Goal: Task Accomplishment & Management: Manage account settings

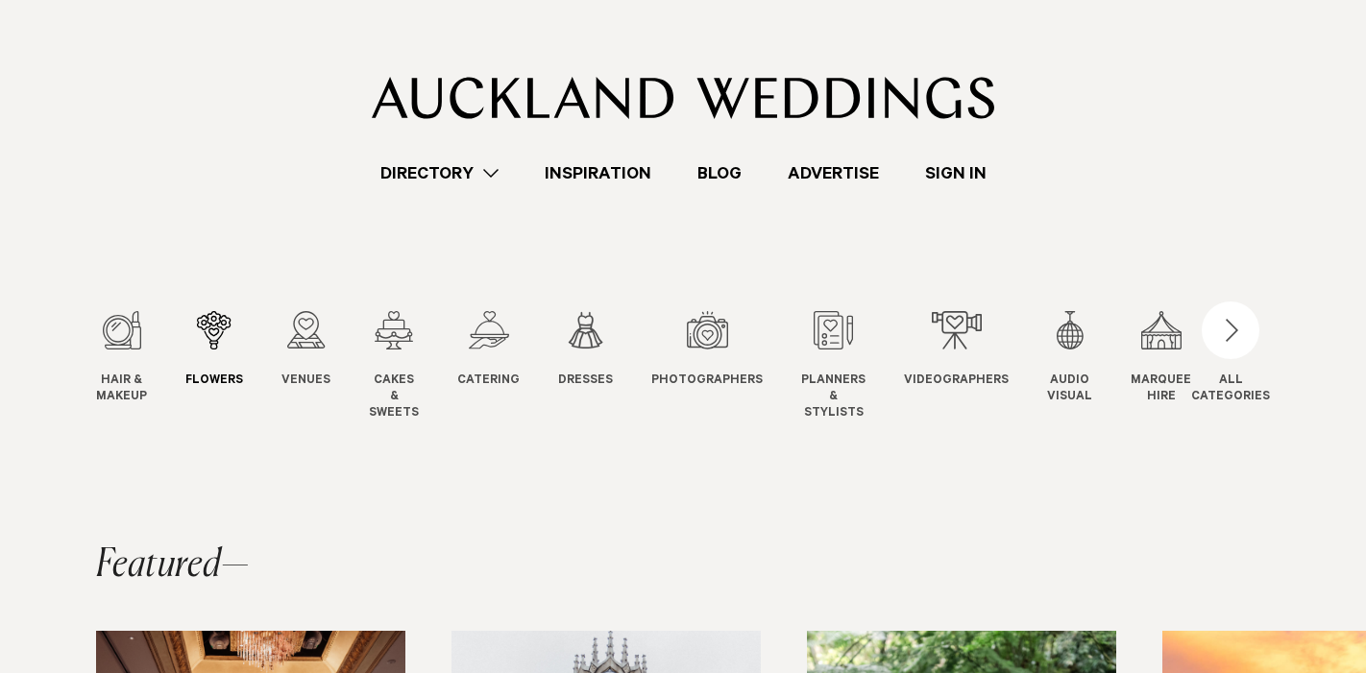
click at [202, 328] on div "2 / 12" at bounding box center [214, 330] width 58 height 38
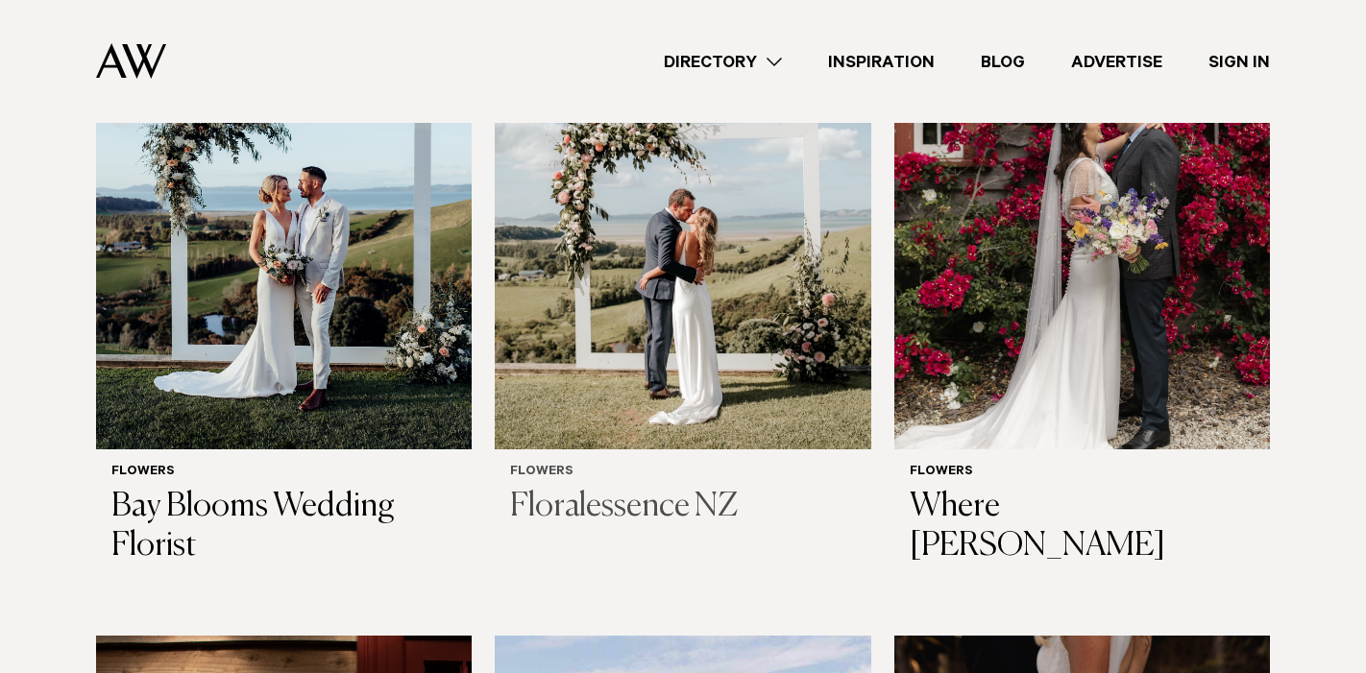
scroll to position [763, 0]
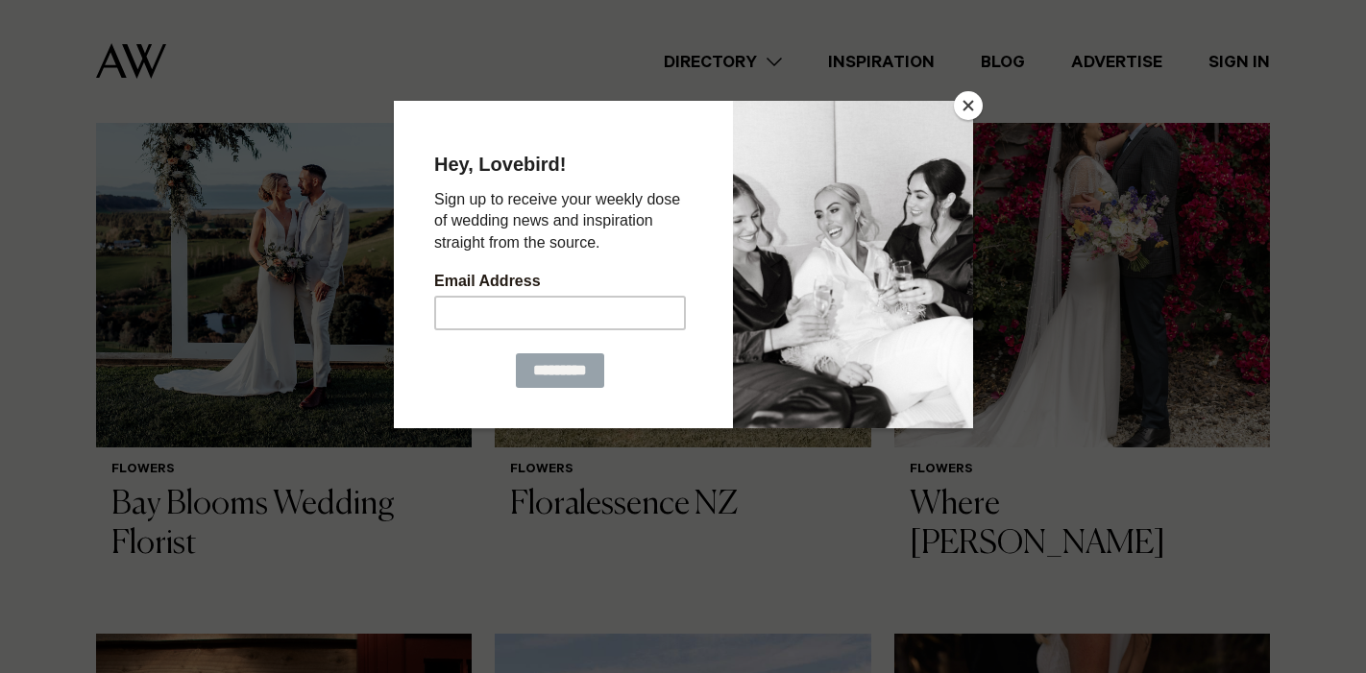
click at [973, 105] on button "Close" at bounding box center [968, 105] width 29 height 29
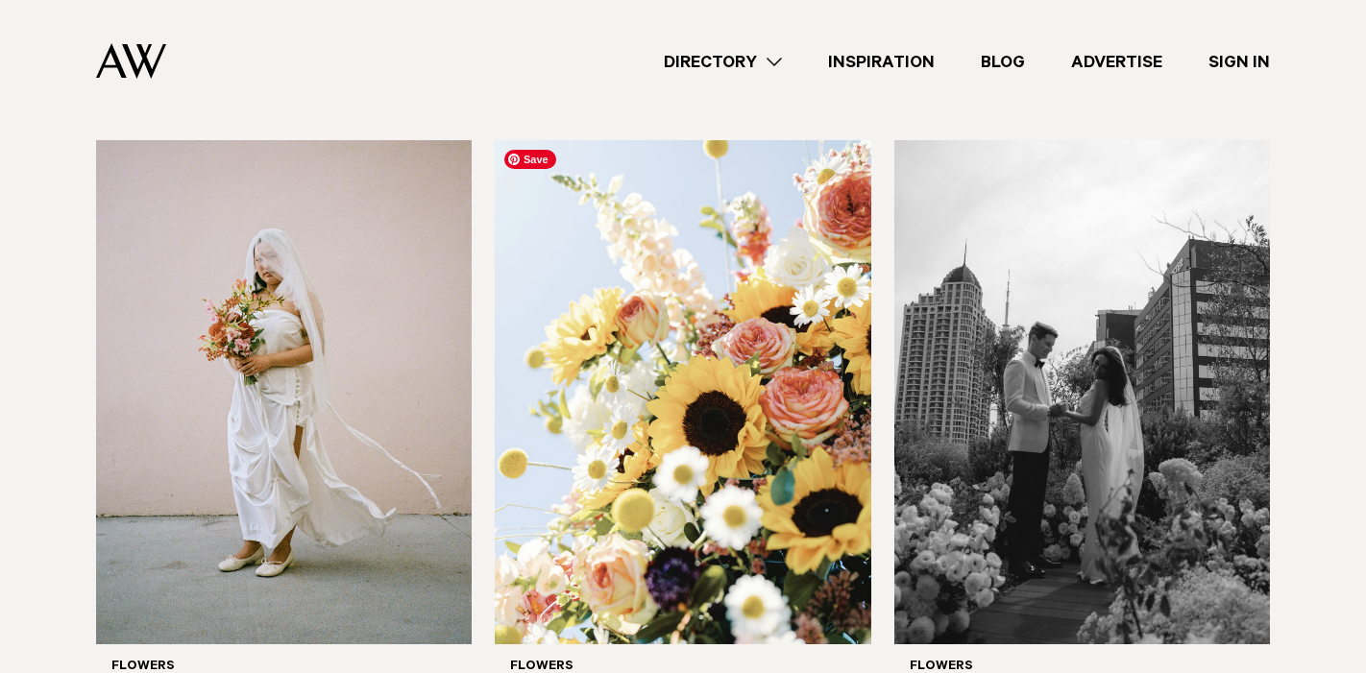
scroll to position [1952, 0]
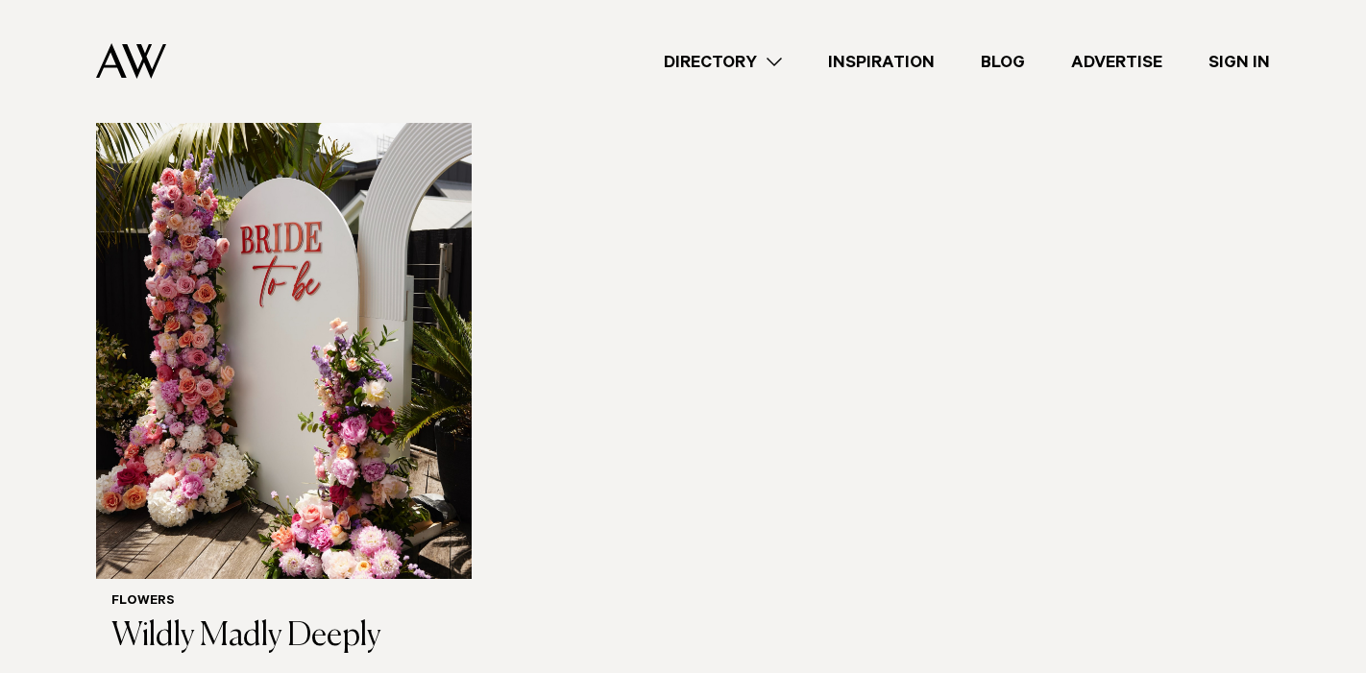
scroll to position [2783, 0]
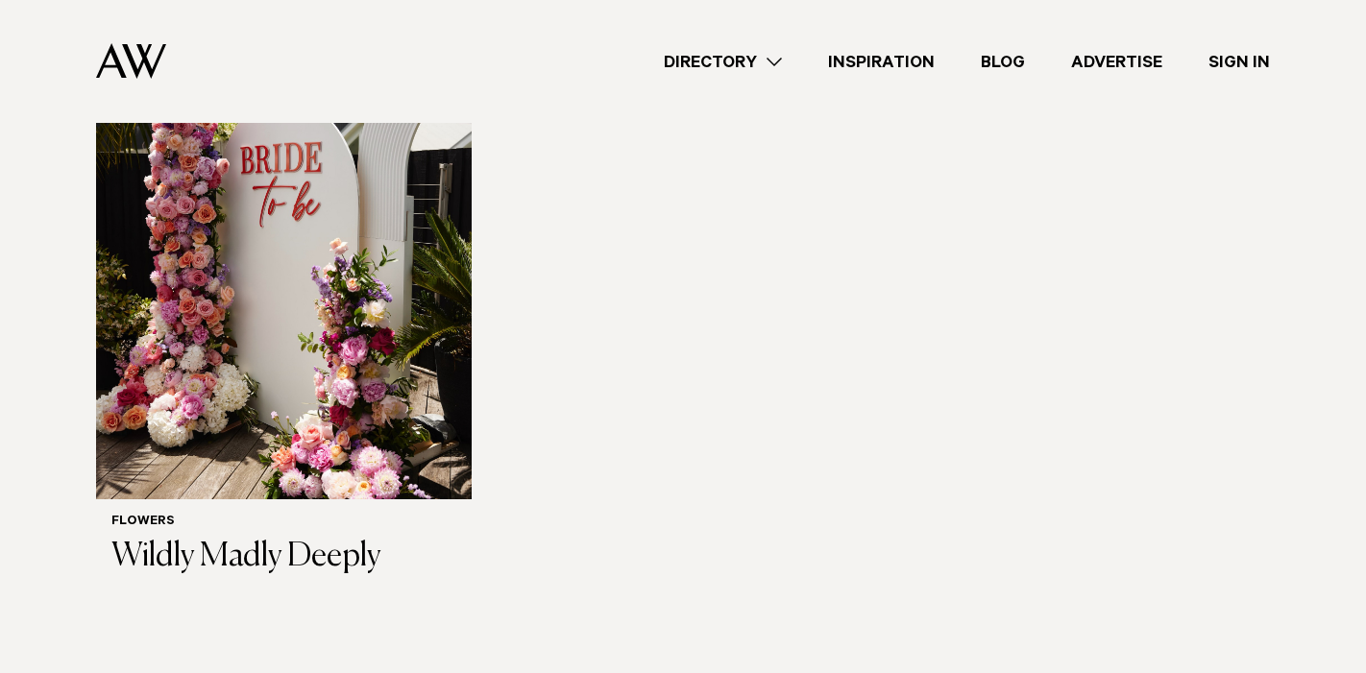
click at [1121, 60] on link "Advertise" at bounding box center [1116, 62] width 137 height 26
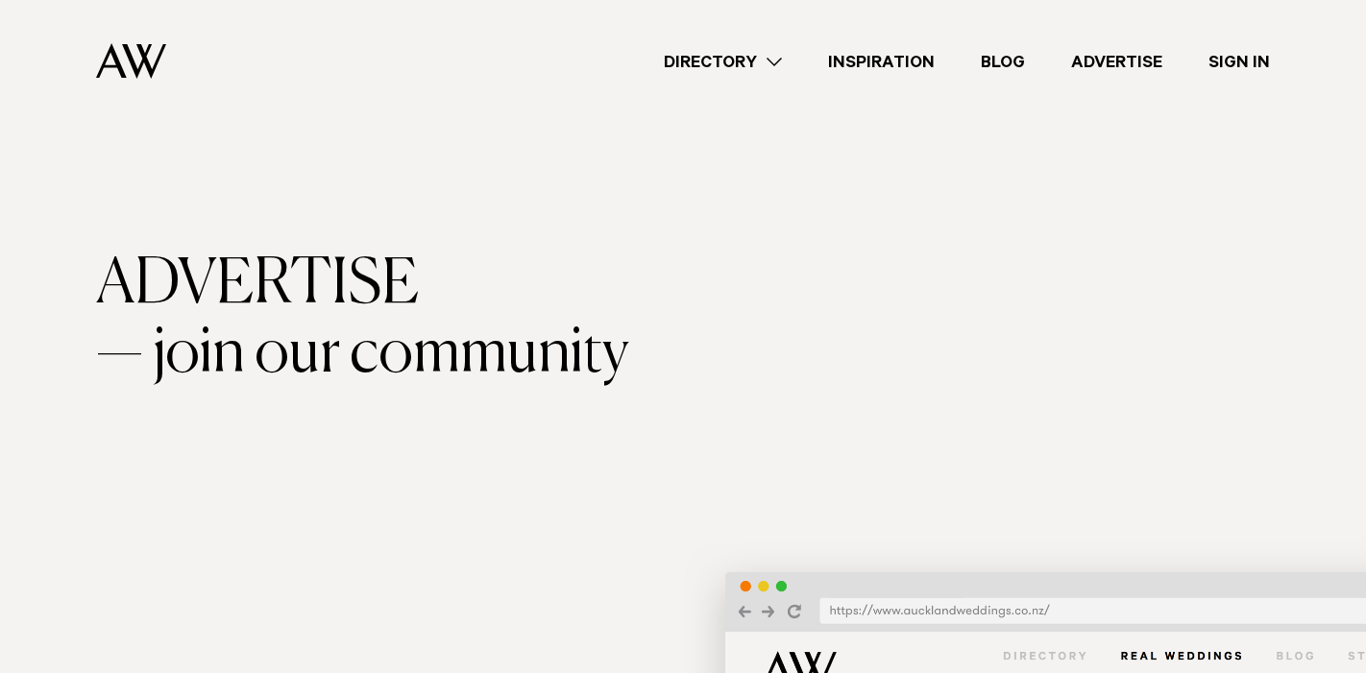
click at [1234, 60] on link "Sign In" at bounding box center [1239, 62] width 108 height 26
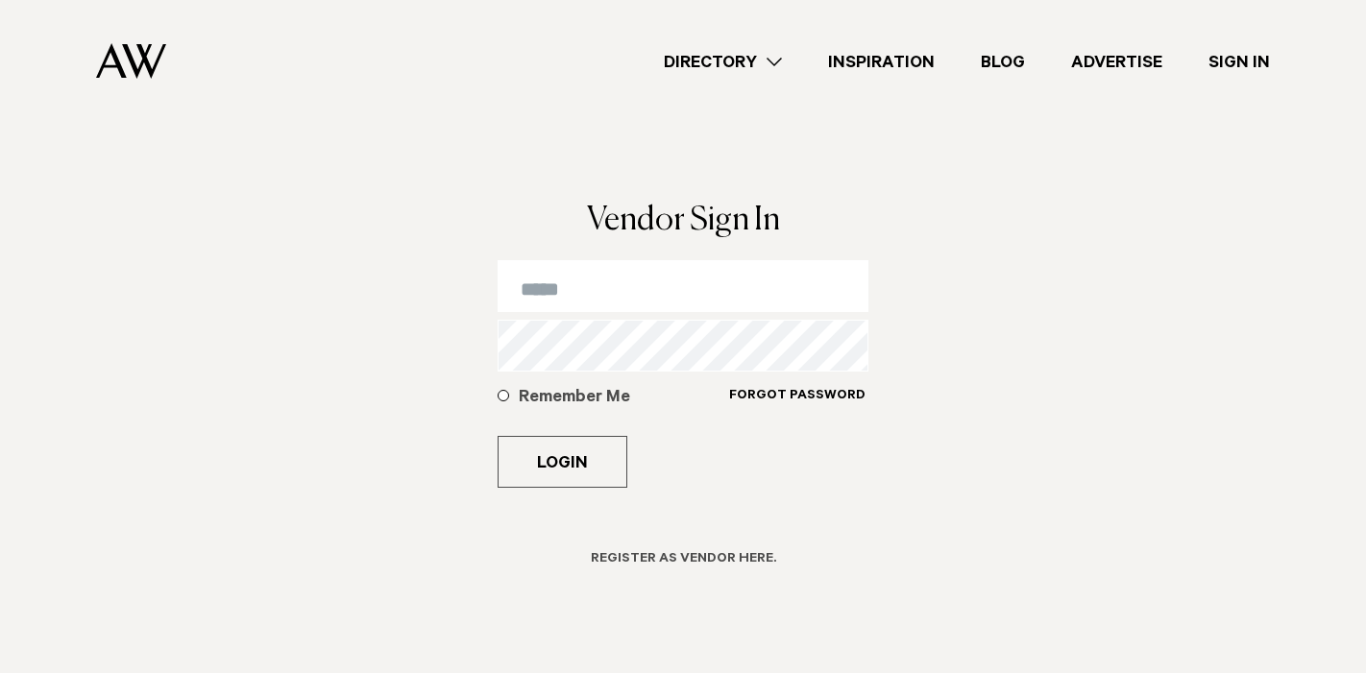
click at [705, 559] on h6 "Register as Vendor here." at bounding box center [683, 560] width 185 height 18
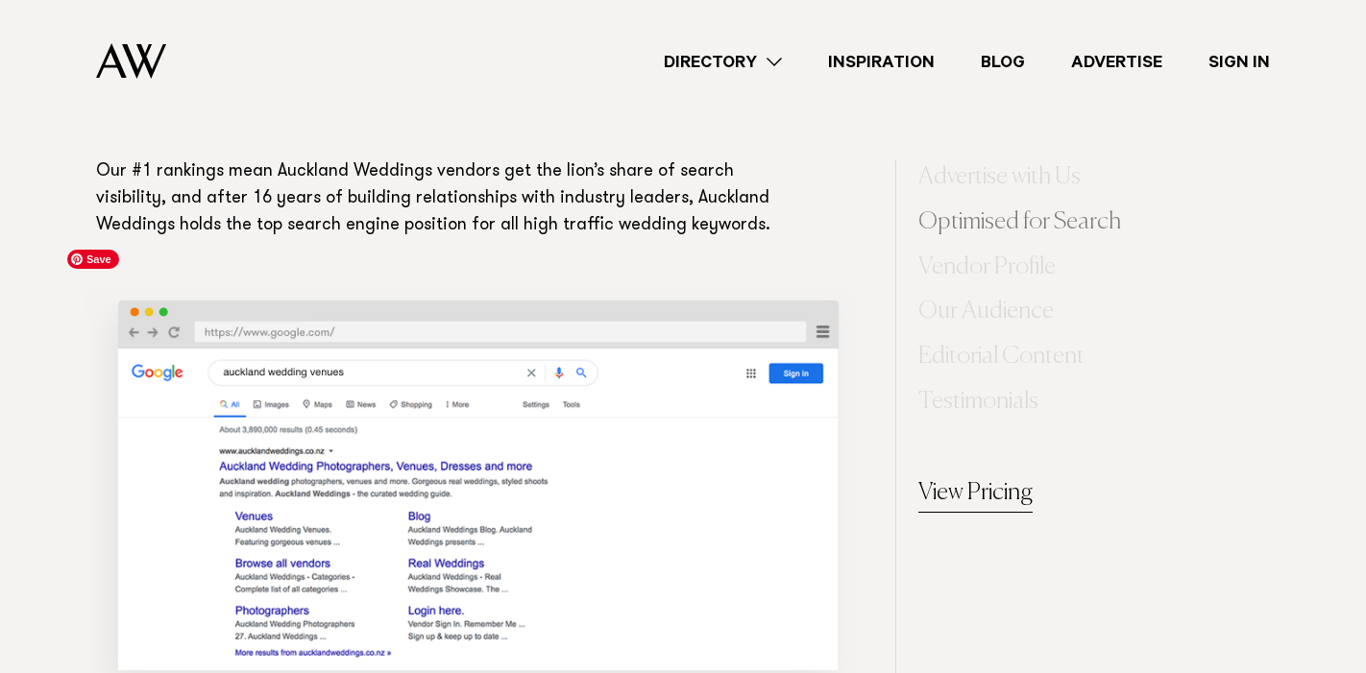
scroll to position [1211, 0]
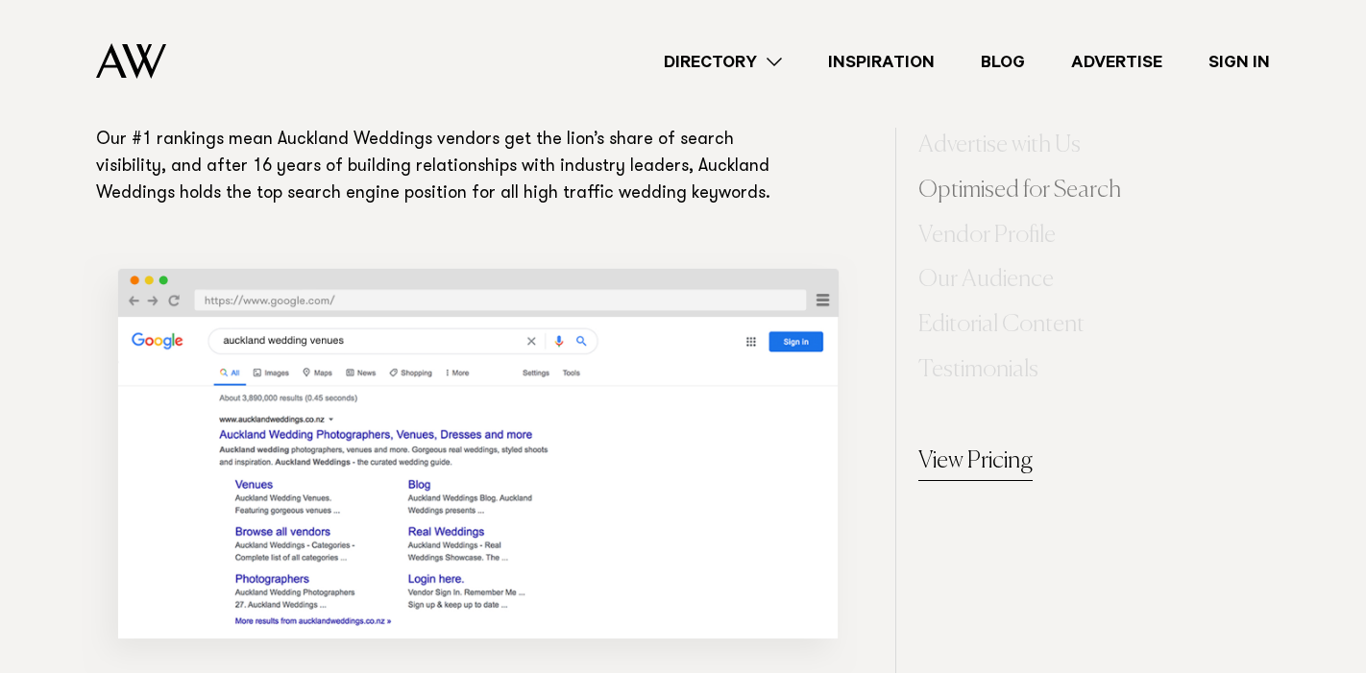
click at [948, 466] on link "View Pricing" at bounding box center [975, 463] width 114 height 38
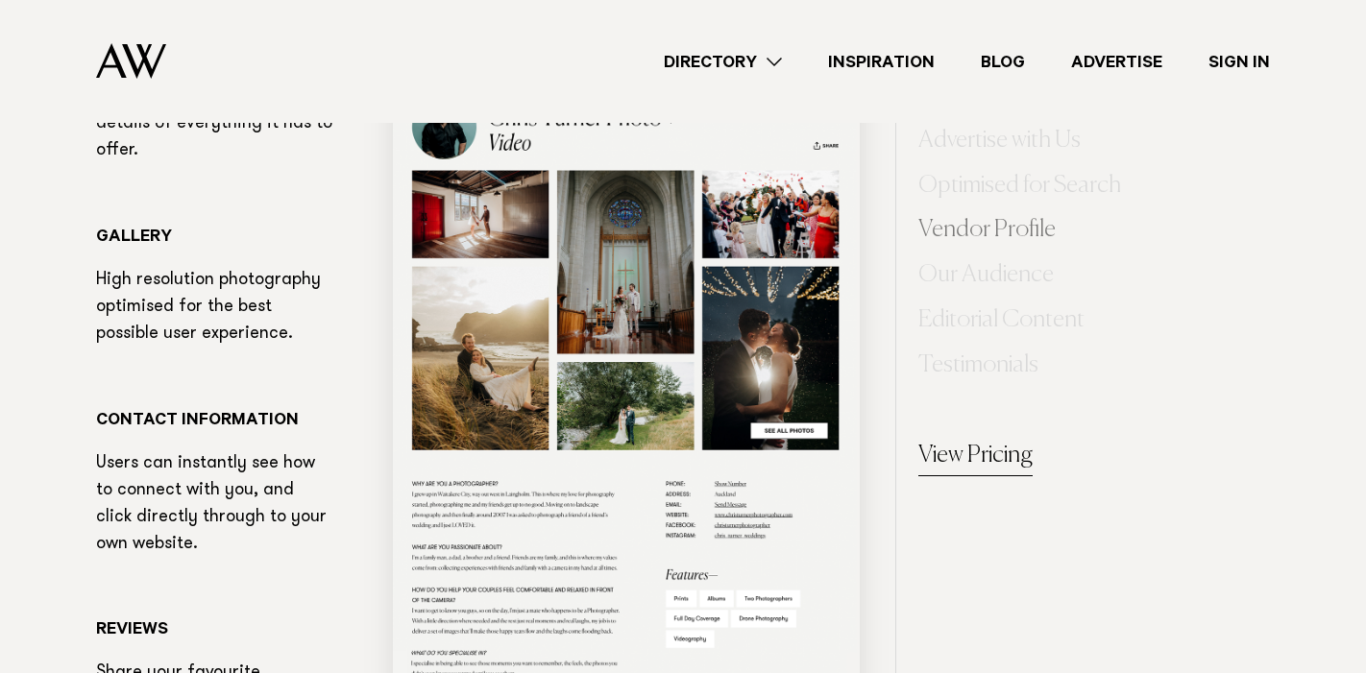
scroll to position [4652, 0]
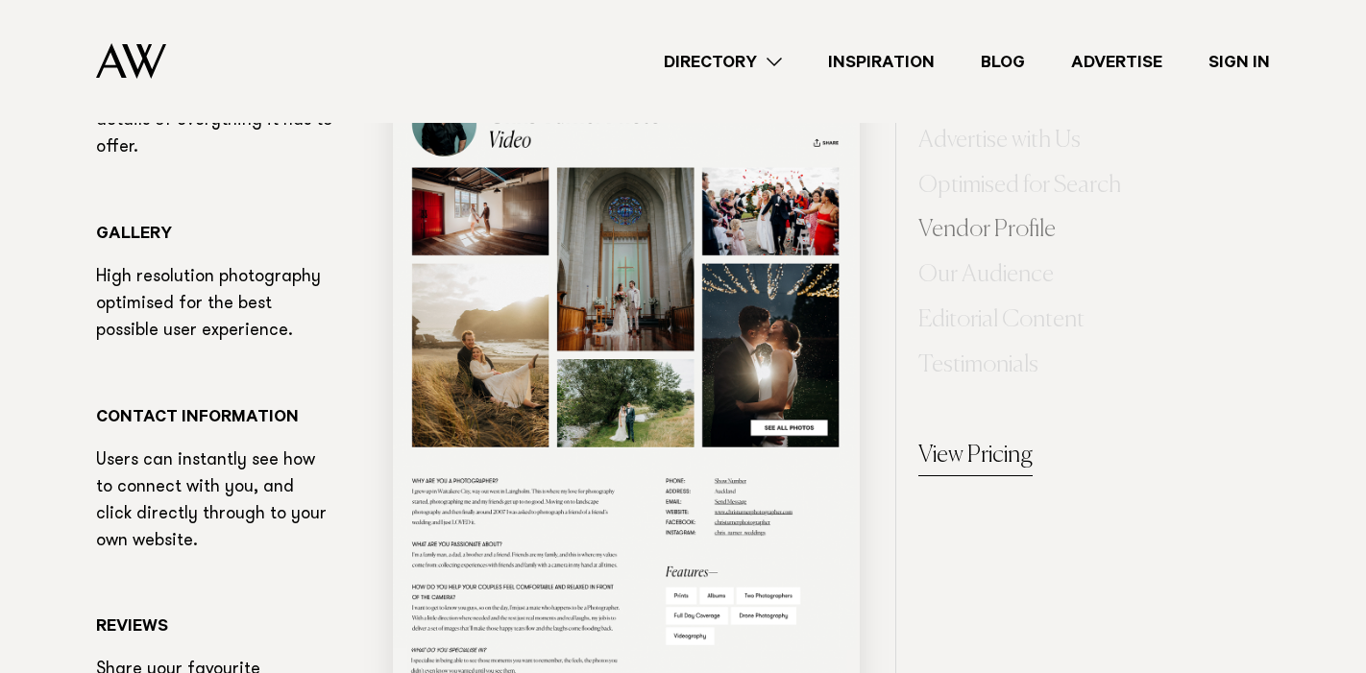
click at [995, 453] on link "View Pricing" at bounding box center [975, 458] width 114 height 38
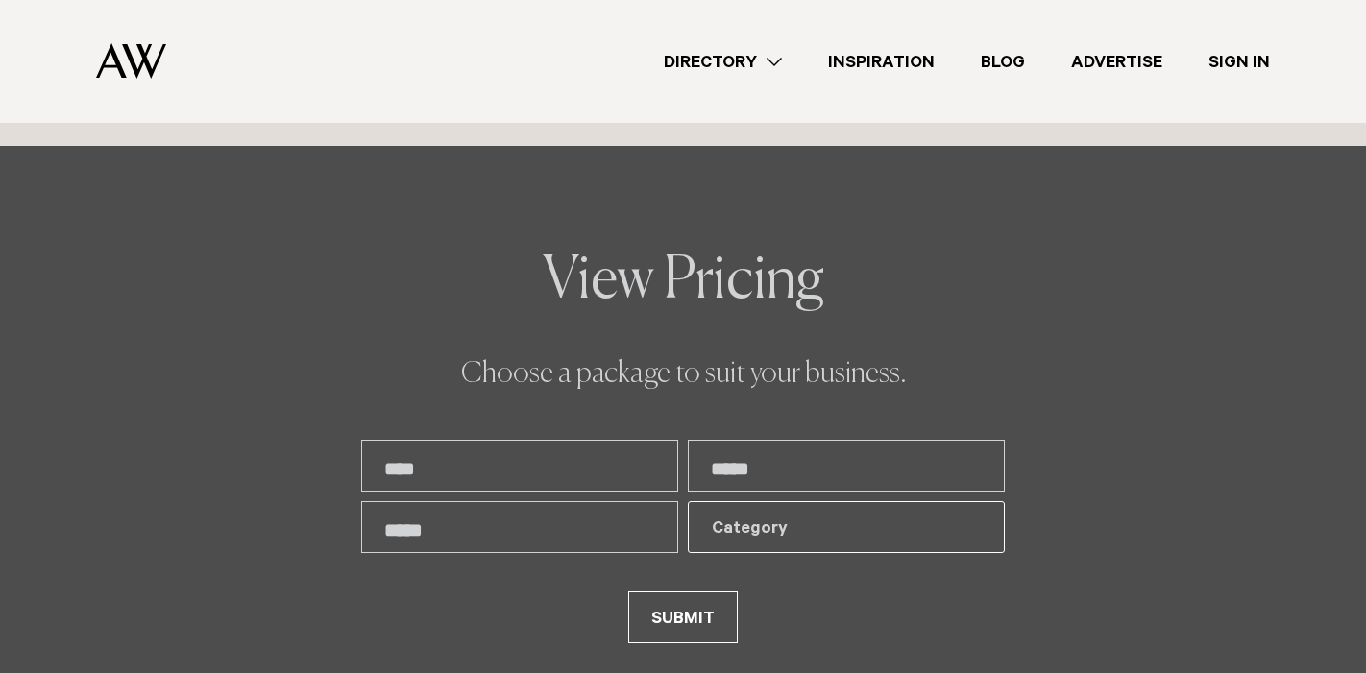
scroll to position [3733, 0]
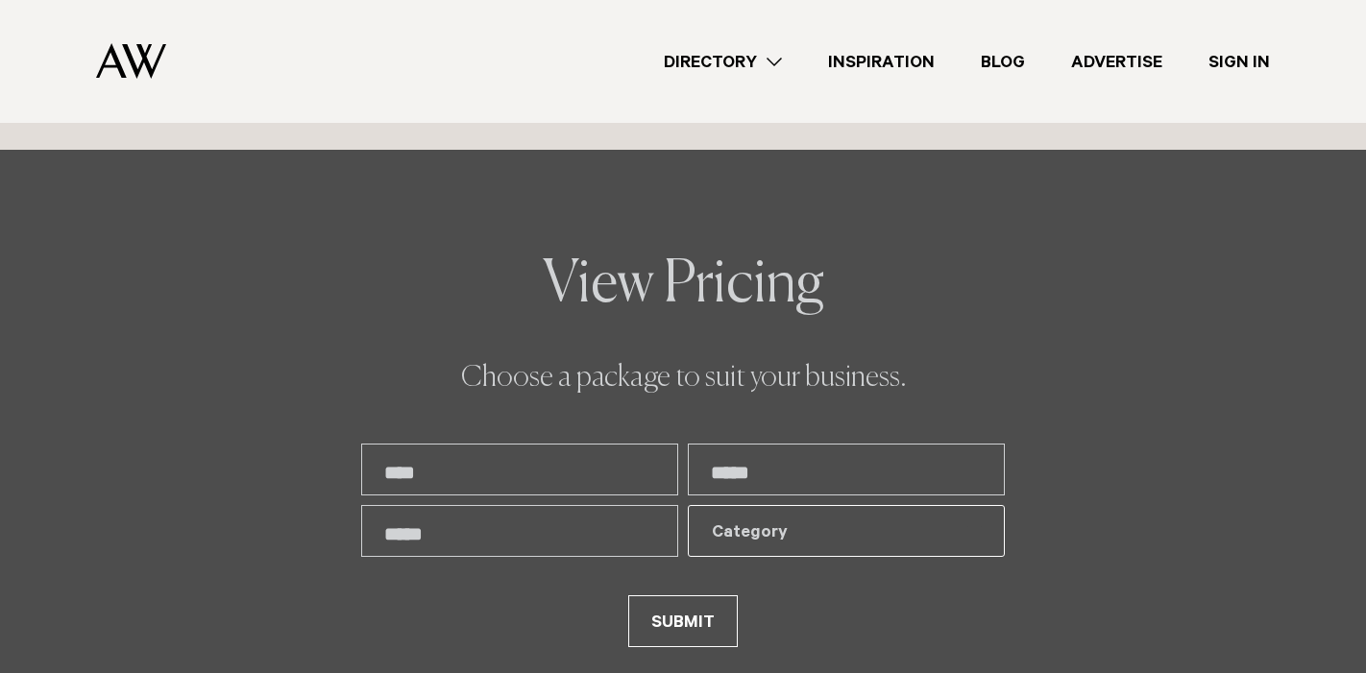
click at [595, 447] on input "text" at bounding box center [519, 470] width 317 height 52
type input "**********"
click at [923, 444] on input "**********" at bounding box center [846, 470] width 317 height 52
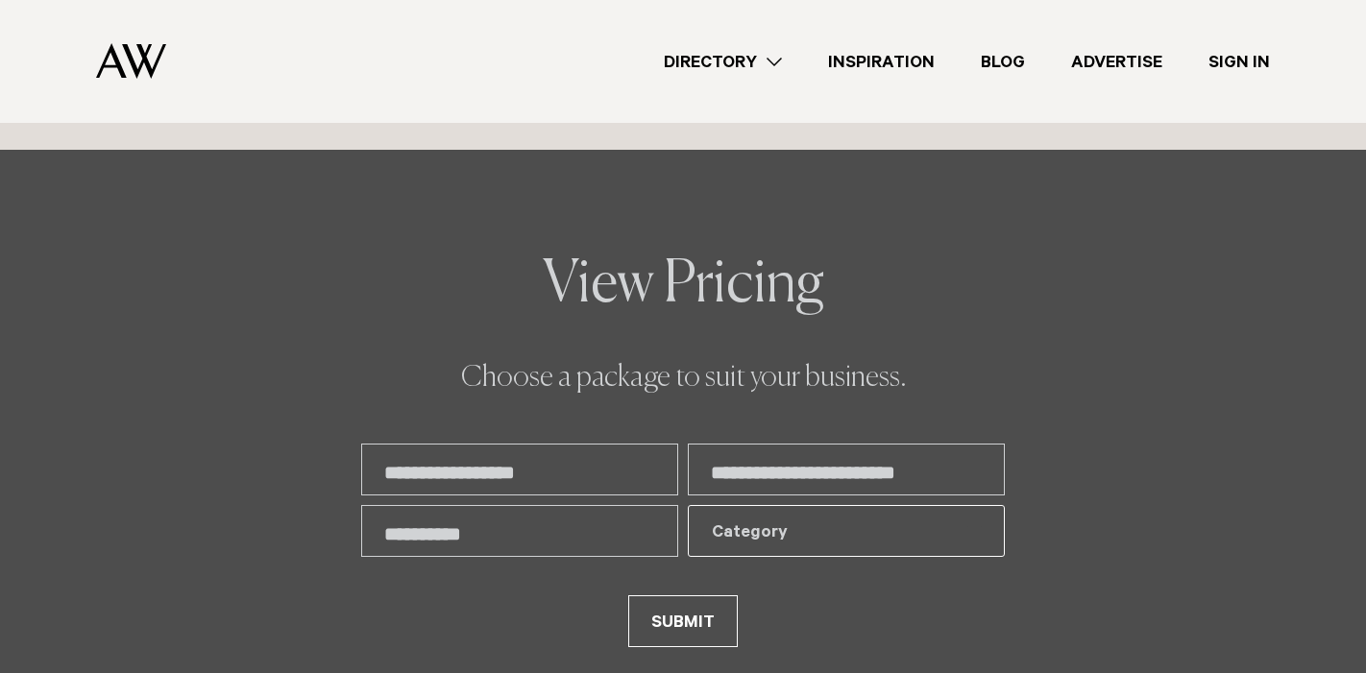
click at [807, 522] on div "Category" at bounding box center [835, 533] width 247 height 23
type input "**********"
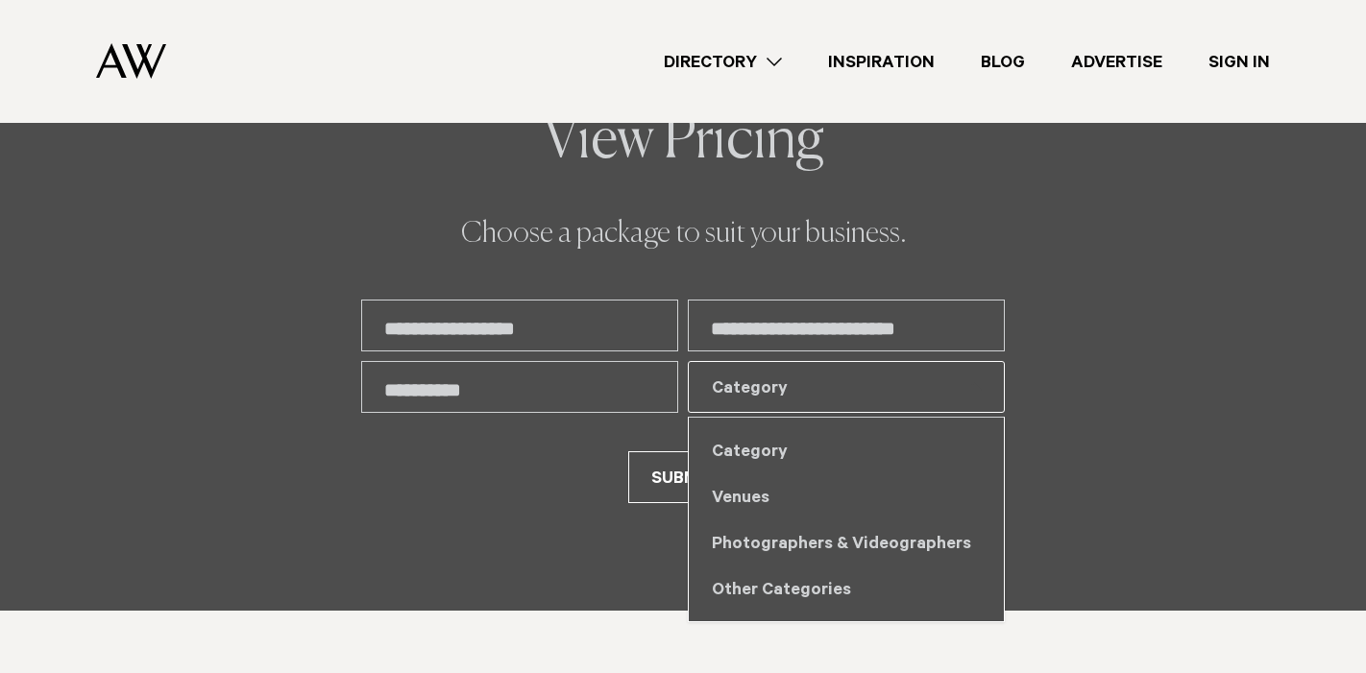
scroll to position [3946, 0]
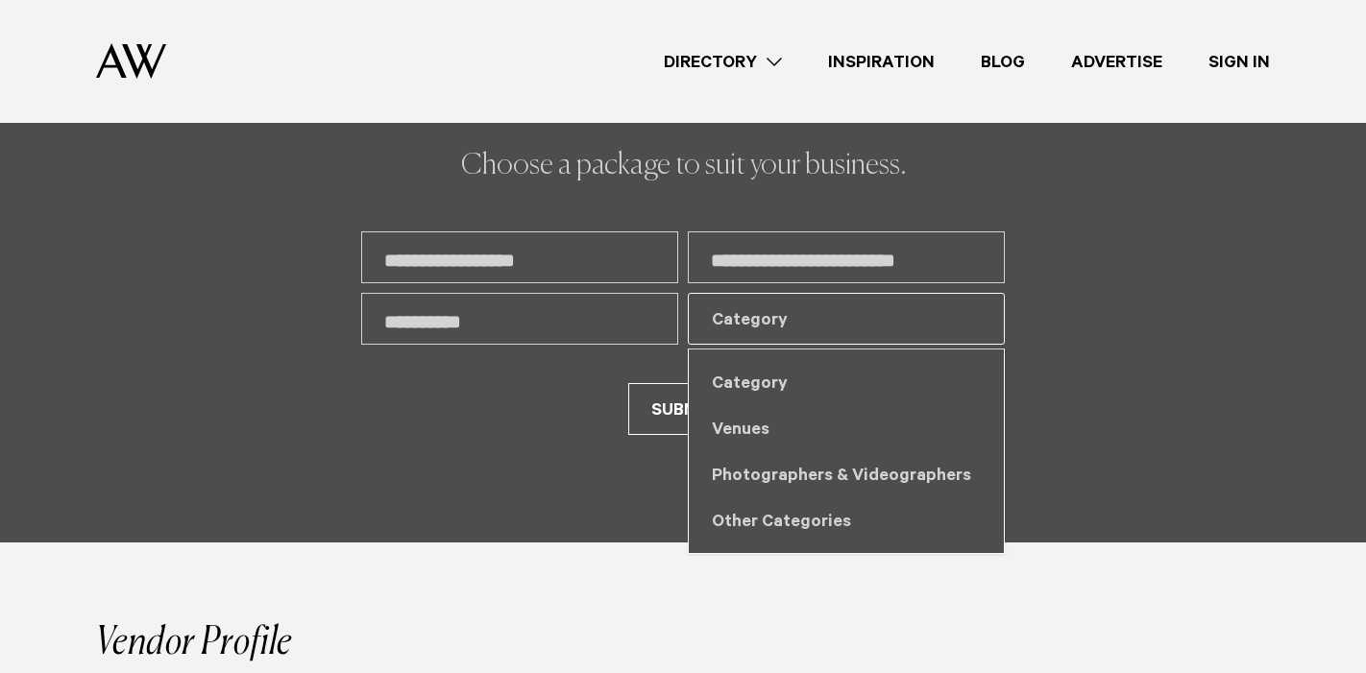
click at [759, 310] on div "Category" at bounding box center [835, 321] width 247 height 23
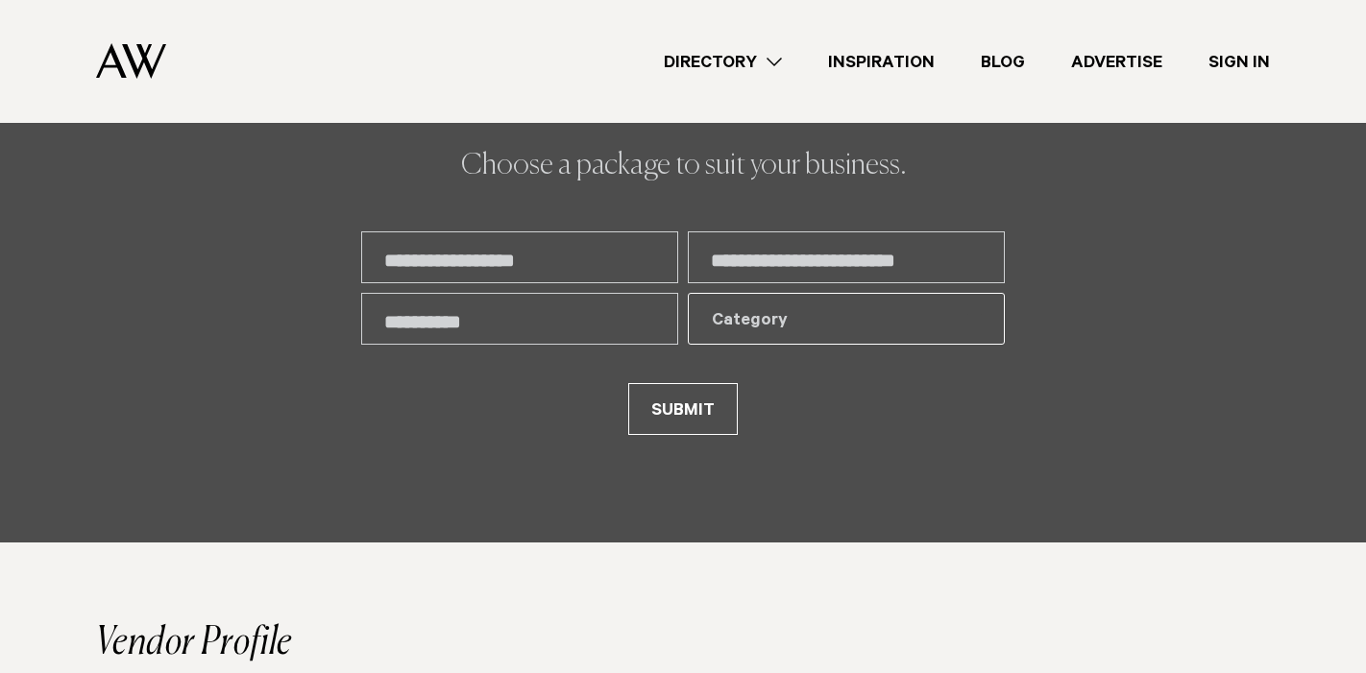
click at [759, 310] on div "Category" at bounding box center [835, 321] width 247 height 23
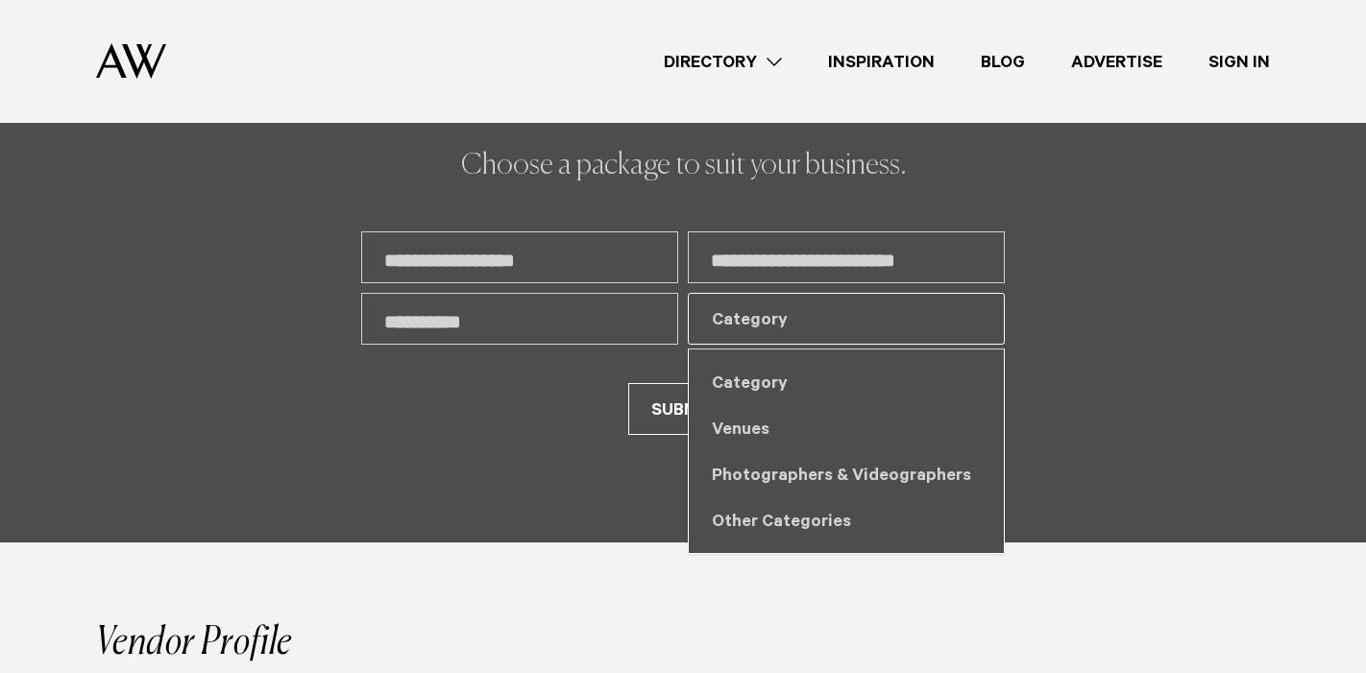
click at [772, 498] on div "Other Categories" at bounding box center [846, 521] width 315 height 46
select select "*"
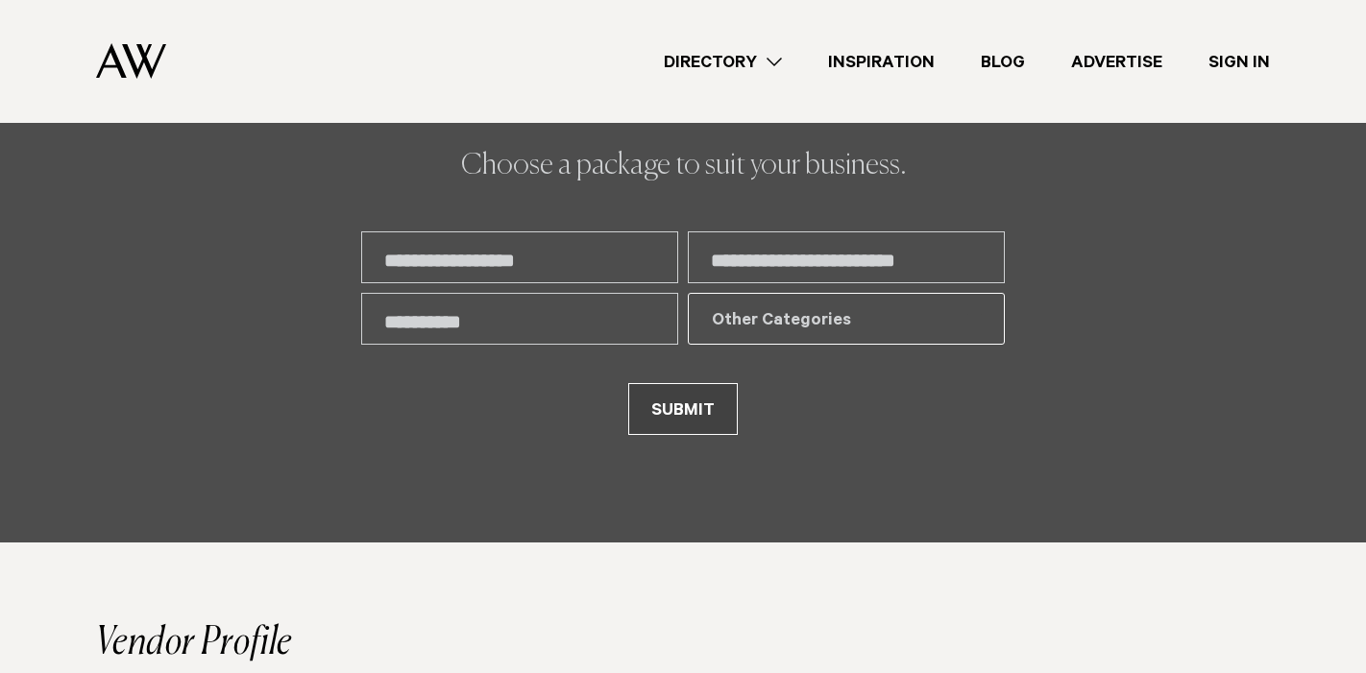
click at [682, 383] on button "SUBMIT" at bounding box center [682, 409] width 109 height 52
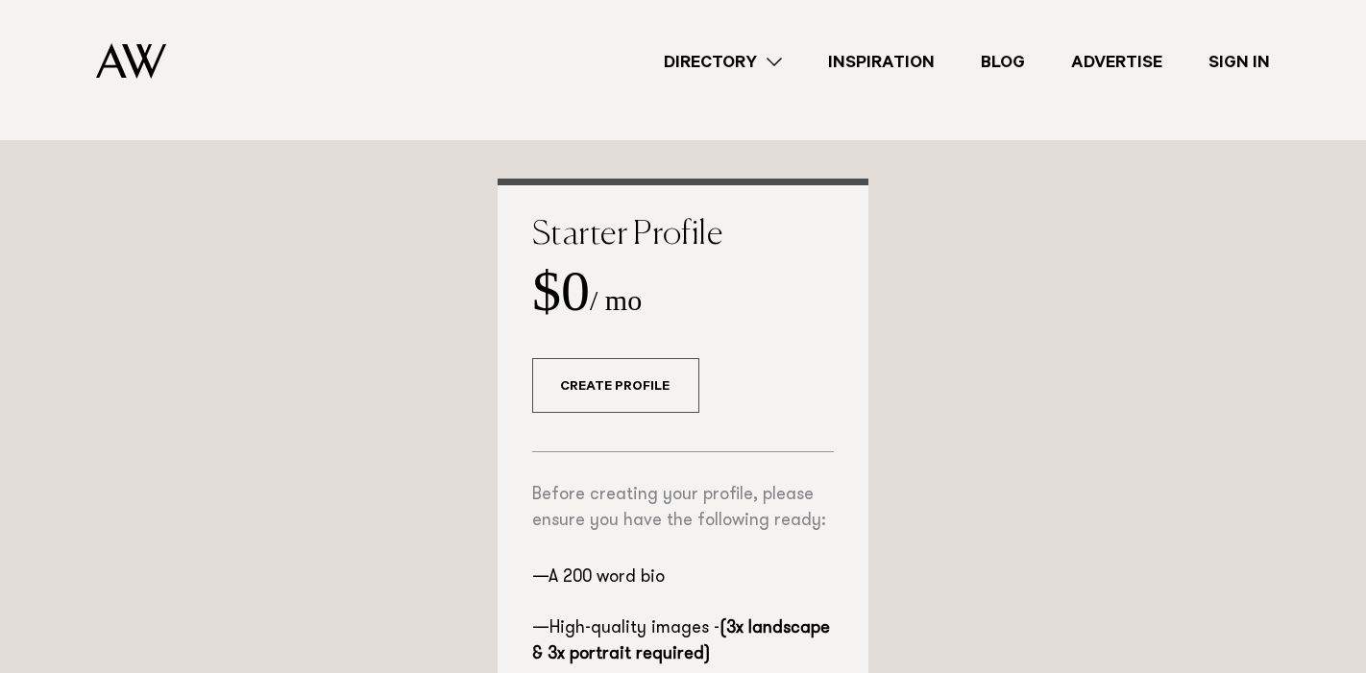
scroll to position [398, 0]
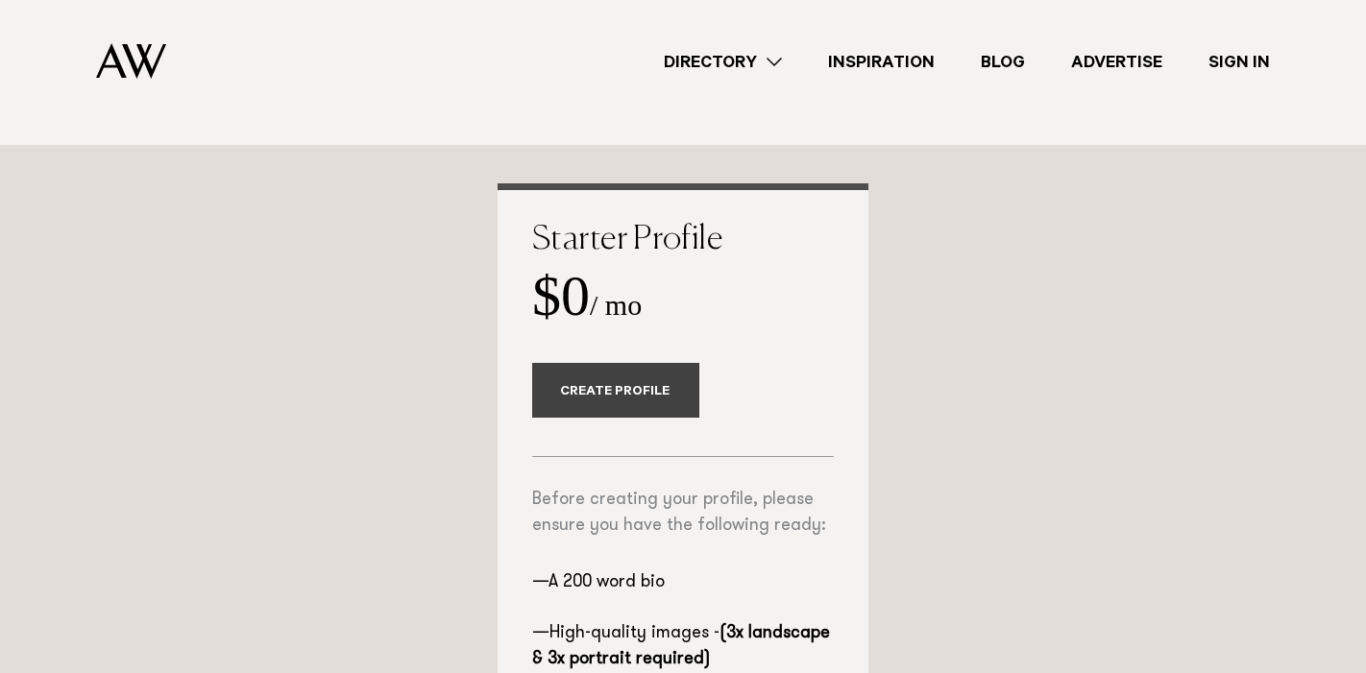
click at [598, 395] on link "Create Profile" at bounding box center [615, 390] width 167 height 55
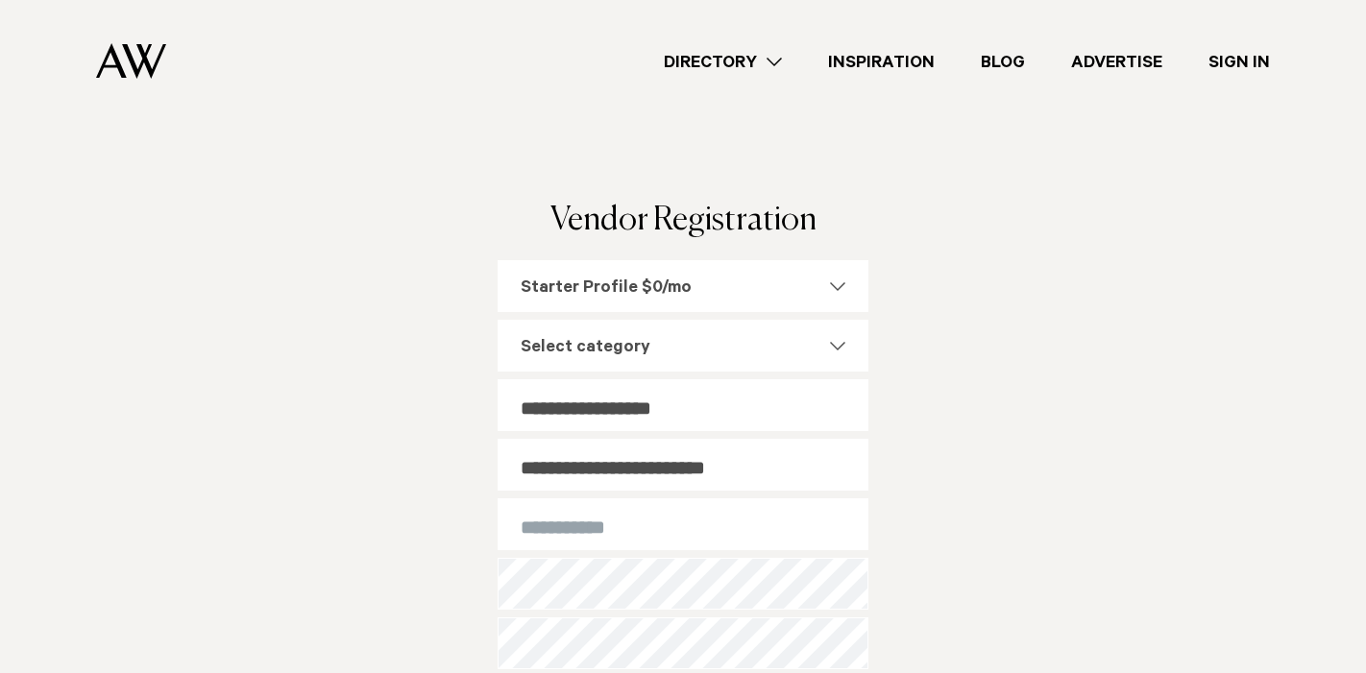
click at [837, 351] on div "Select category" at bounding box center [683, 346] width 371 height 52
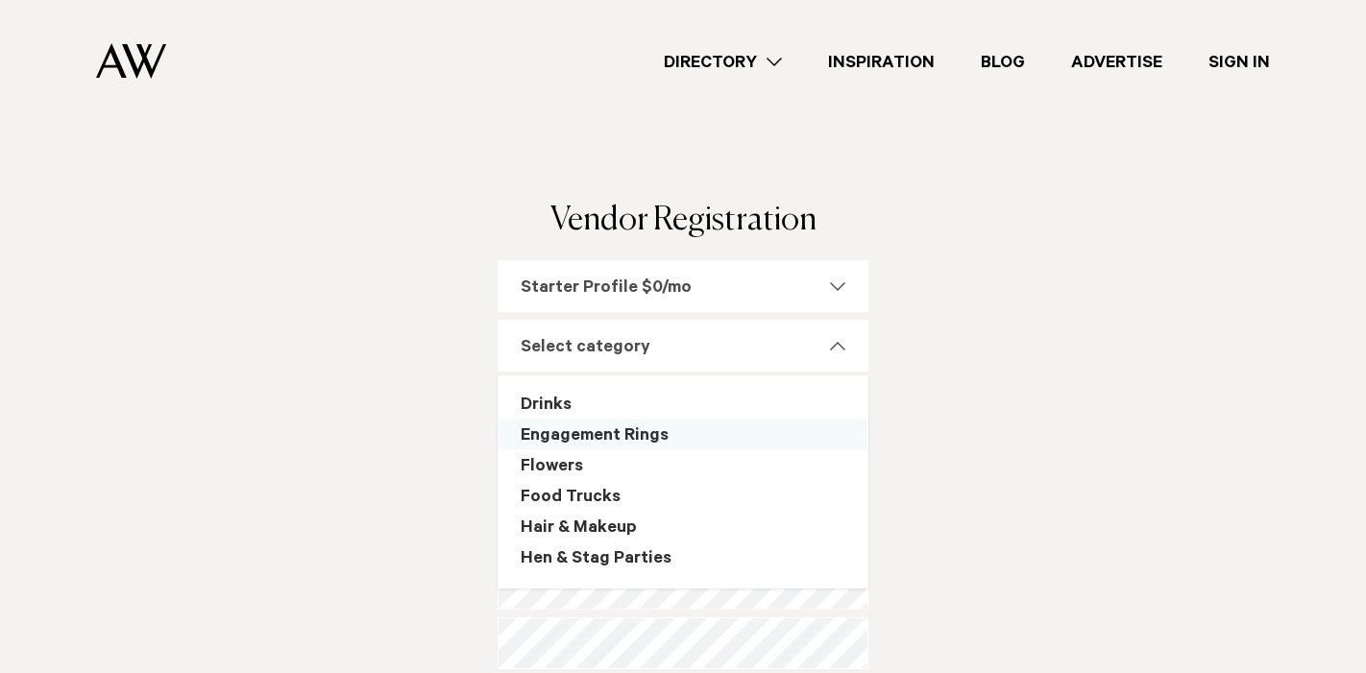
scroll to position [429, 0]
click at [557, 466] on div "Flowers" at bounding box center [682, 464] width 369 height 31
select select "***"
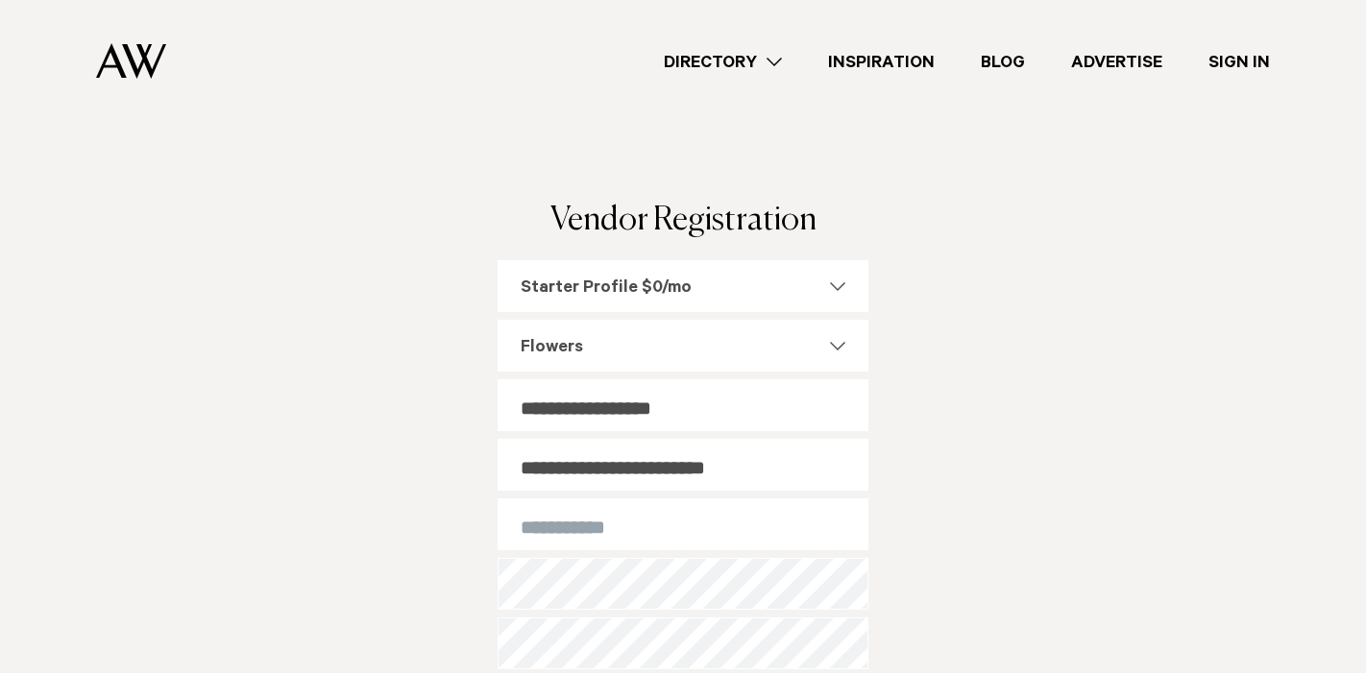
click at [692, 414] on input "**********" at bounding box center [683, 405] width 371 height 52
type input "*"
type input "**********"
drag, startPoint x: 607, startPoint y: 407, endPoint x: 501, endPoint y: 405, distance: 105.7
click at [501, 405] on input "**********" at bounding box center [683, 405] width 371 height 52
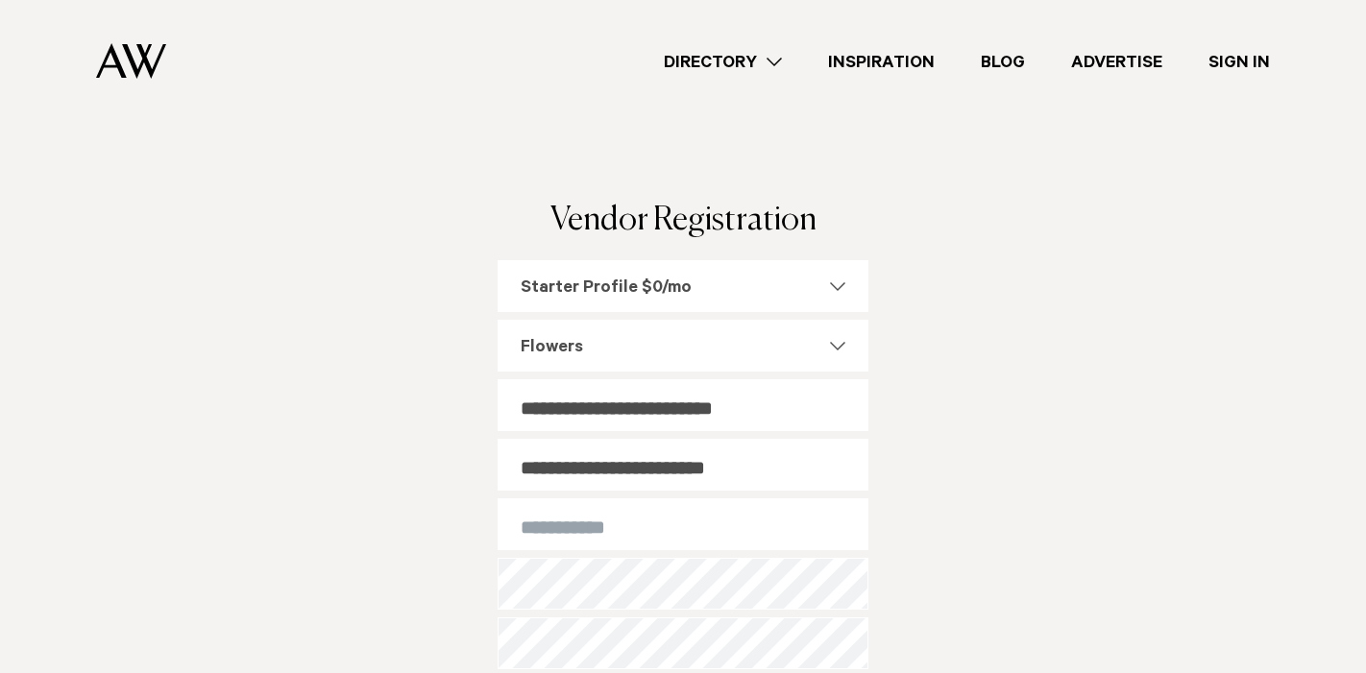
type input "**********"
click at [556, 531] on input "string" at bounding box center [683, 524] width 371 height 52
type input "**********"
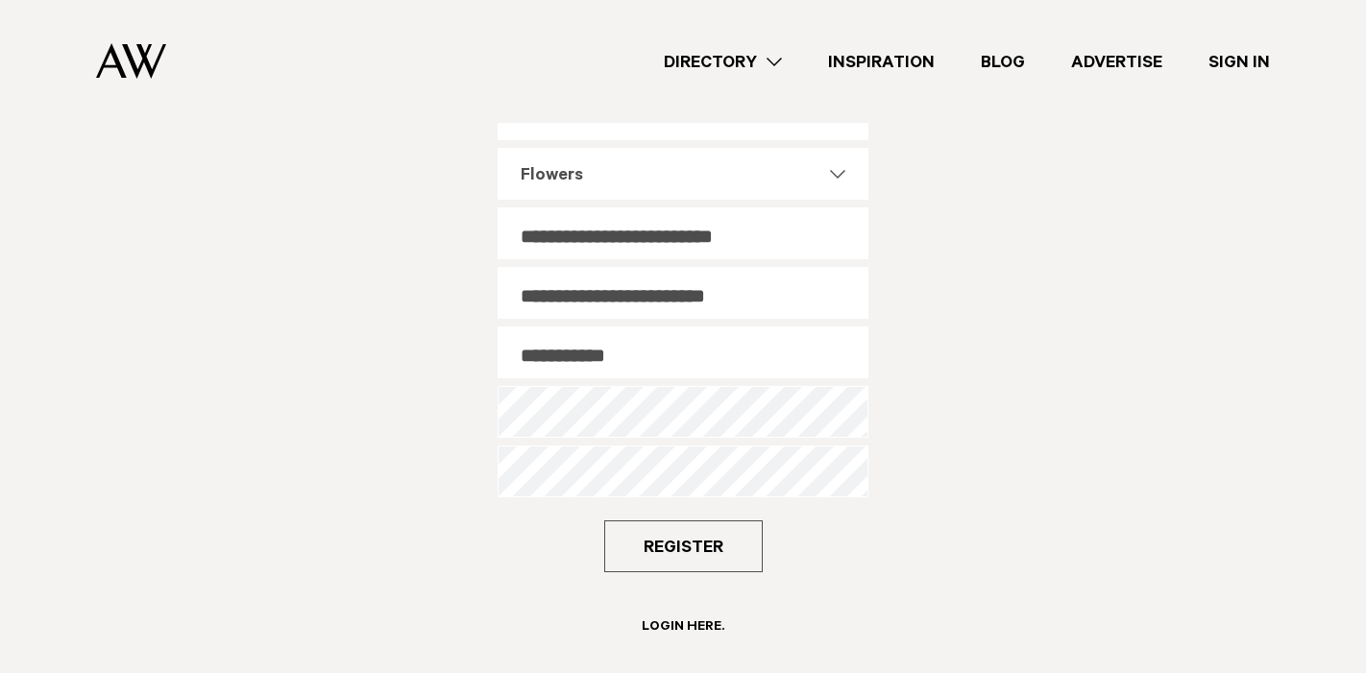
scroll to position [173, 0]
click at [688, 556] on button "Register" at bounding box center [683, 546] width 158 height 52
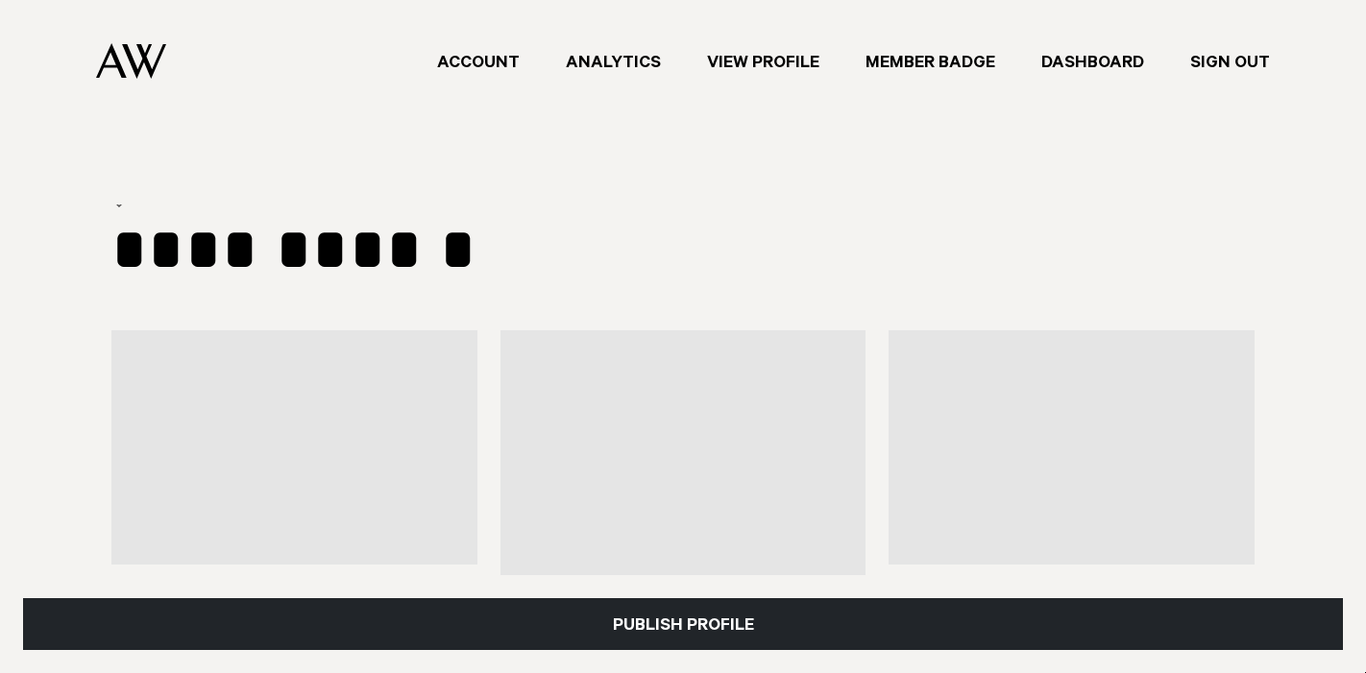
select select "***"
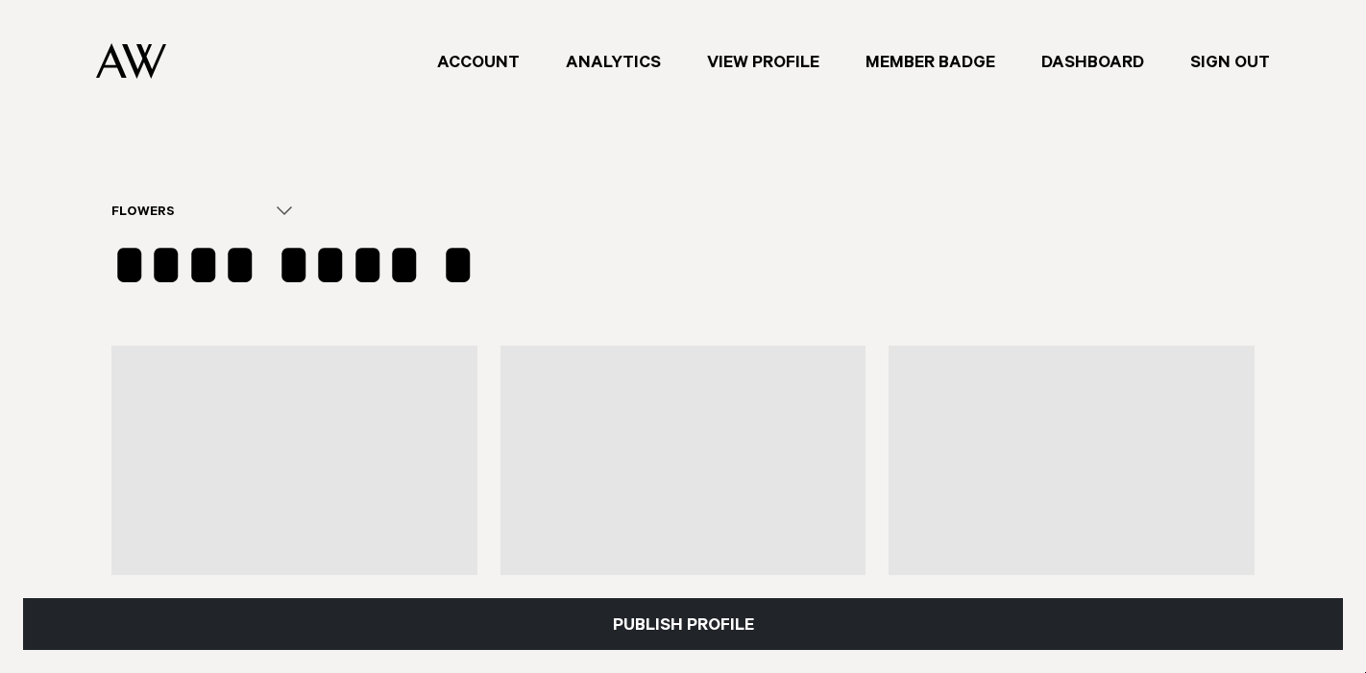
click at [354, 426] on div at bounding box center [294, 463] width 366 height 234
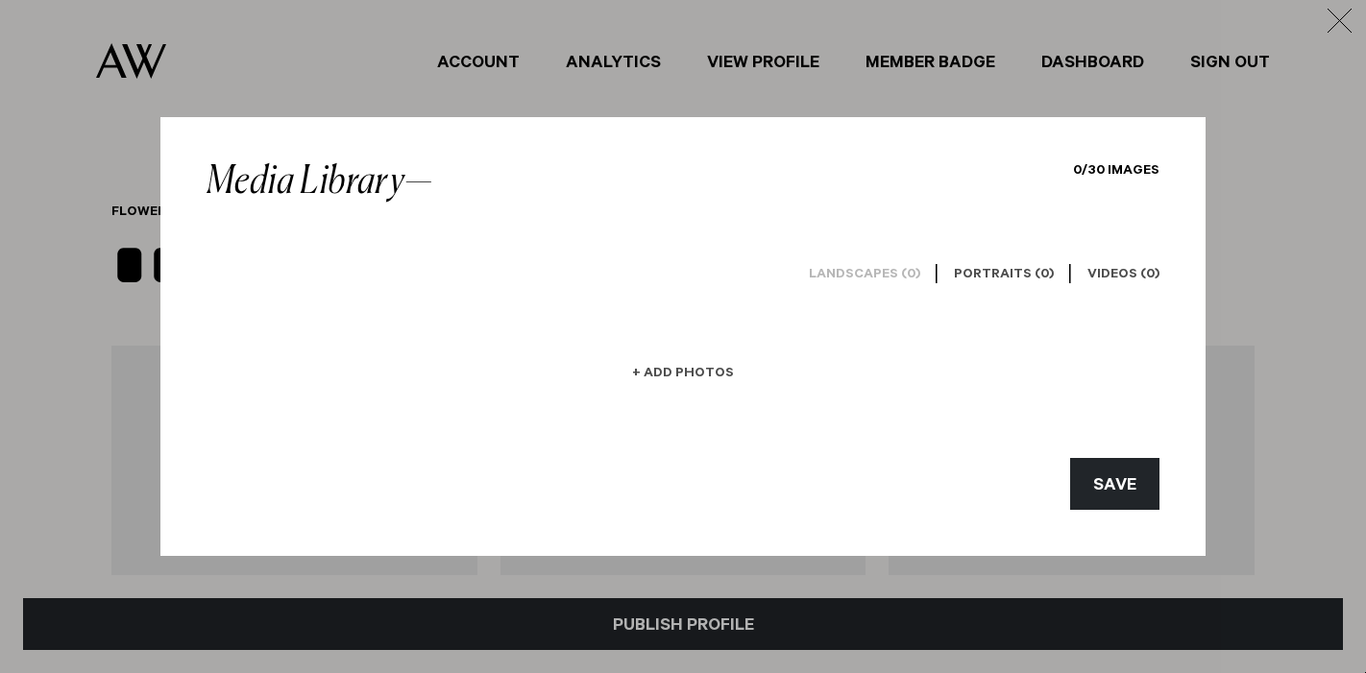
click at [684, 365] on link "+ Add Photos" at bounding box center [683, 357] width 148 height 109
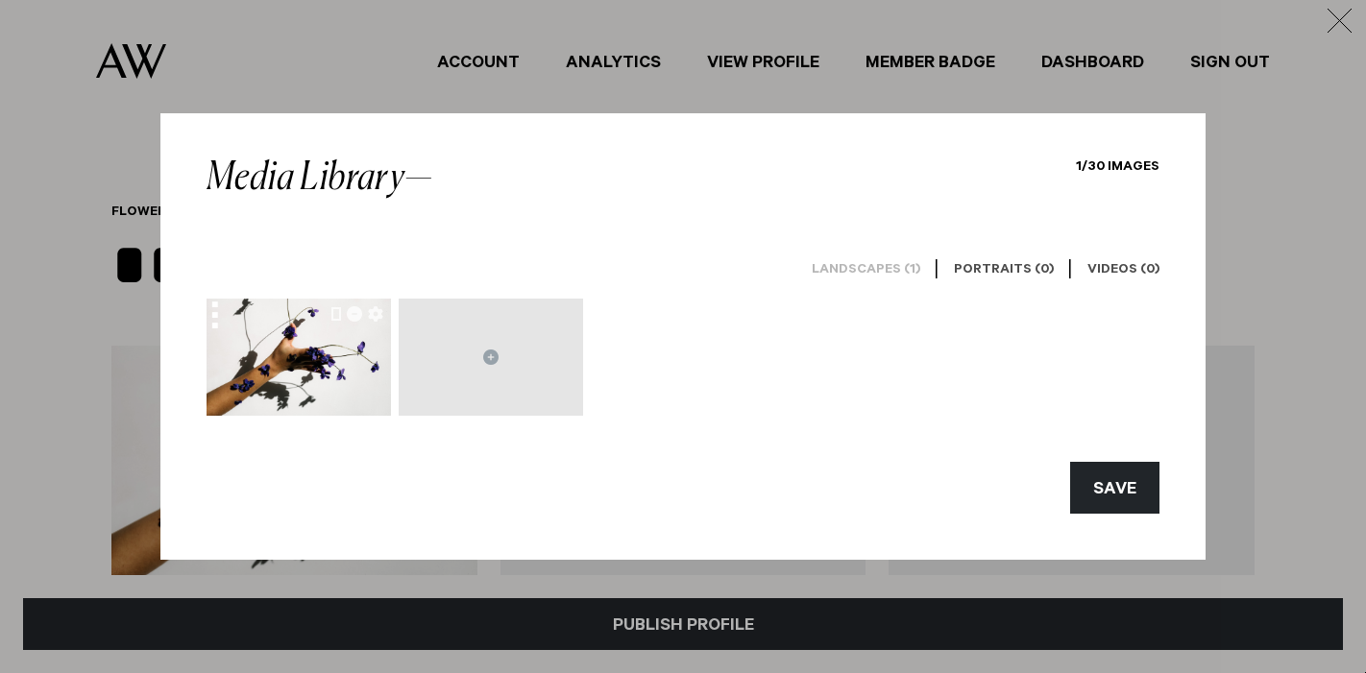
drag, startPoint x: 312, startPoint y: 365, endPoint x: 300, endPoint y: 291, distance: 75.0
click at [300, 291] on div "Landscapes (1) | Portraits (0) | Videos (0)" at bounding box center [683, 330] width 984 height 173
click at [494, 356] on icon at bounding box center [490, 357] width 15 height 15
click at [493, 359] on icon at bounding box center [490, 357] width 15 height 15
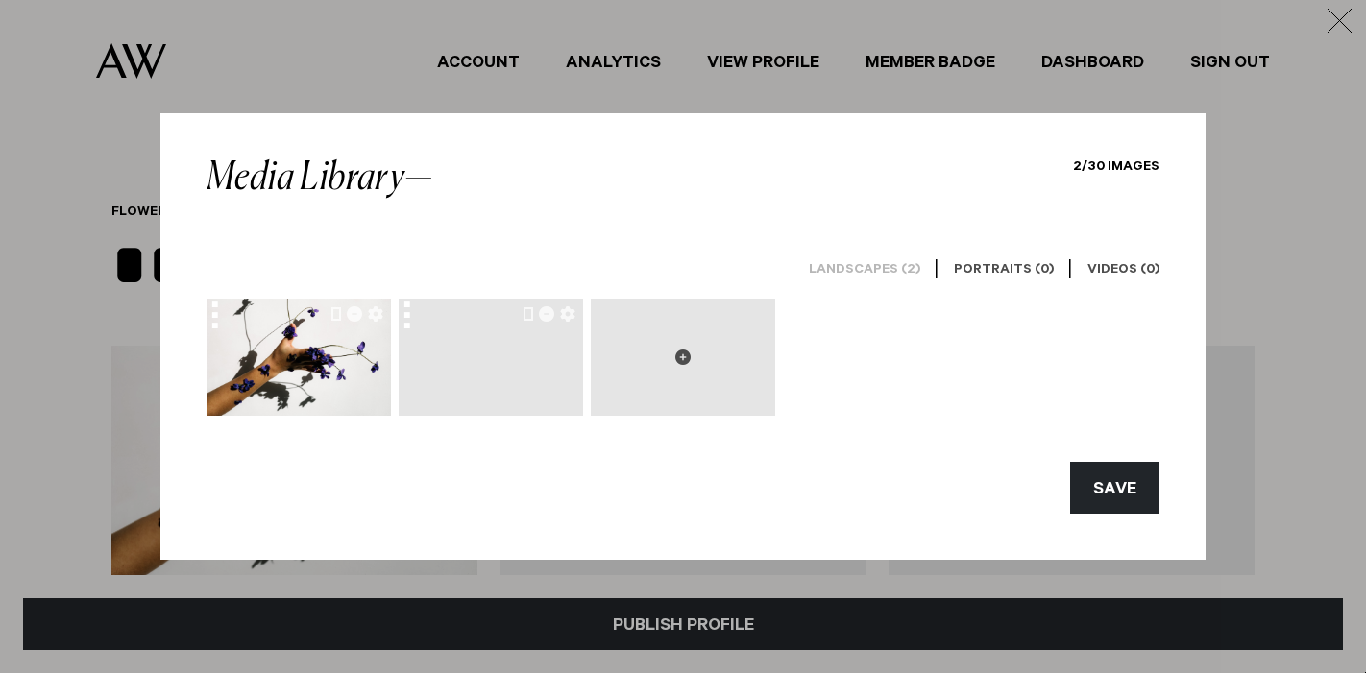
click at [682, 358] on icon at bounding box center [682, 357] width 15 height 15
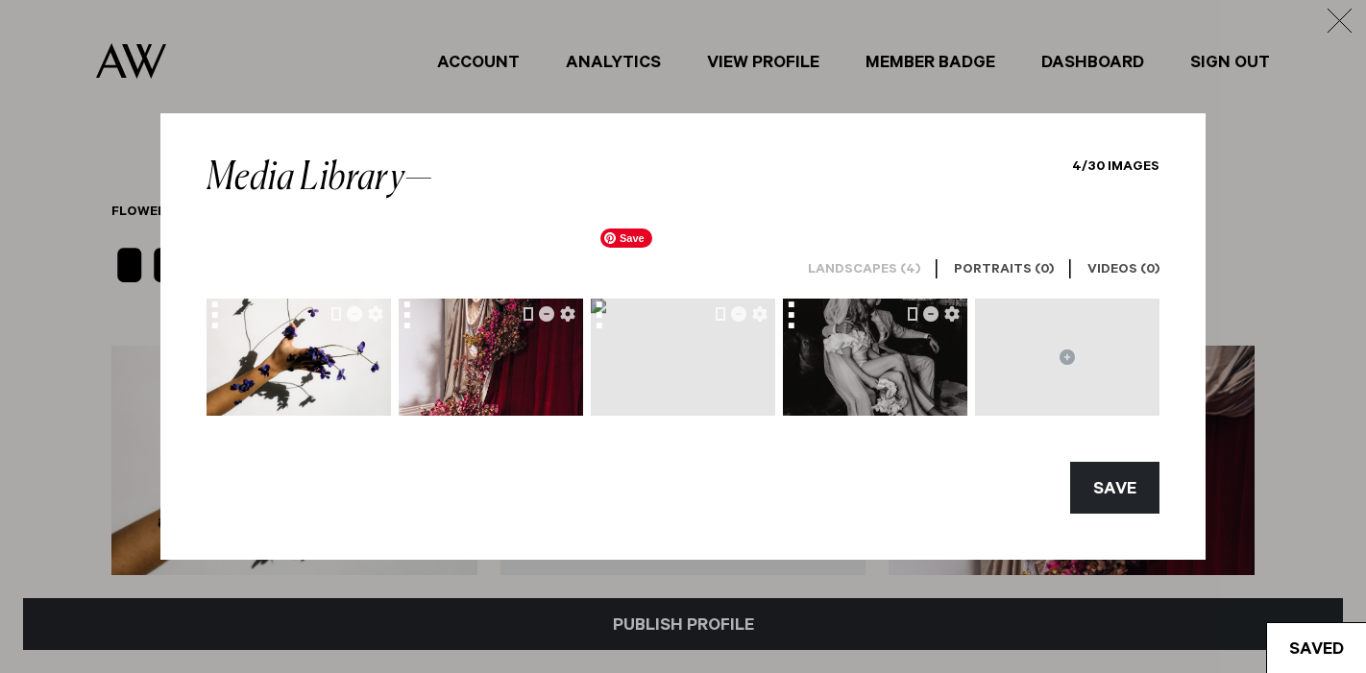
click at [606, 313] on img at bounding box center [598, 305] width 15 height 15
click at [756, 317] on icon "button" at bounding box center [759, 313] width 15 height 15
click at [603, 320] on div at bounding box center [605, 319] width 28 height 41
click at [608, 309] on div at bounding box center [605, 319] width 28 height 41
click at [720, 317] on button "button" at bounding box center [721, 313] width 10 height 15
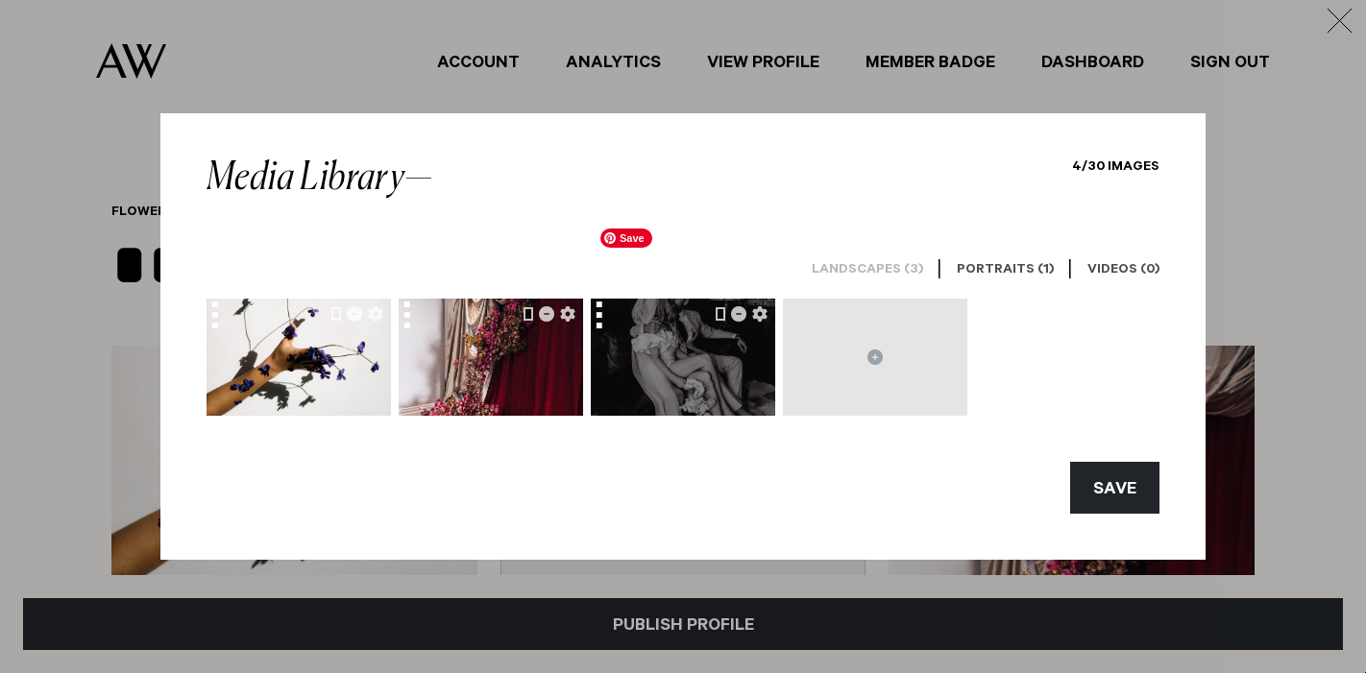
click at [689, 348] on img at bounding box center [683, 357] width 184 height 277
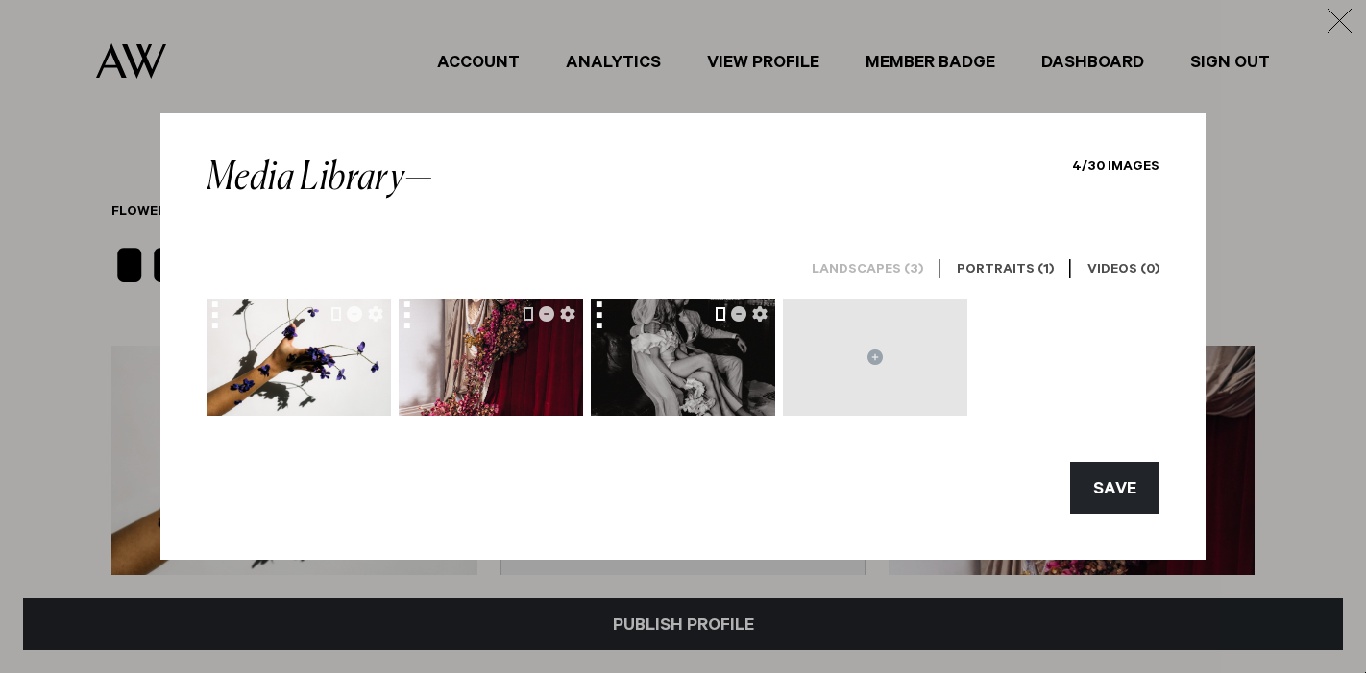
click at [720, 316] on button "button" at bounding box center [721, 313] width 10 height 15
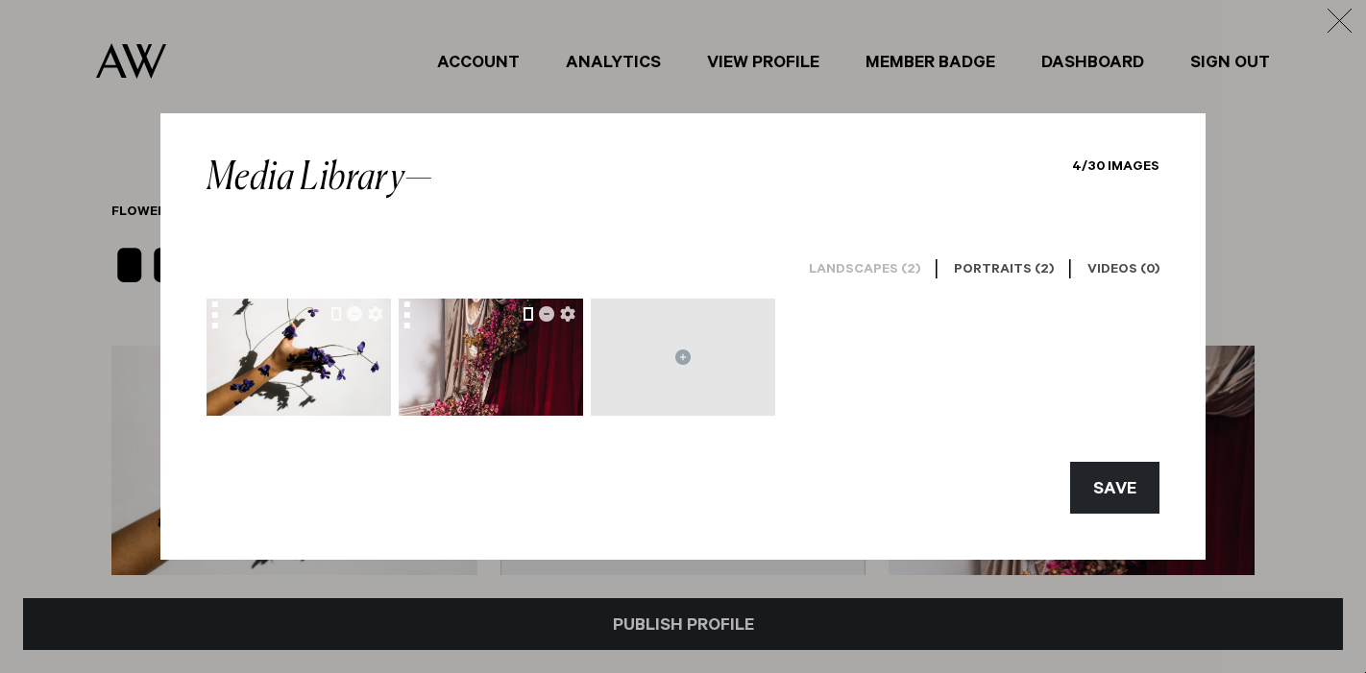
click at [528, 316] on button "button" at bounding box center [528, 313] width 10 height 15
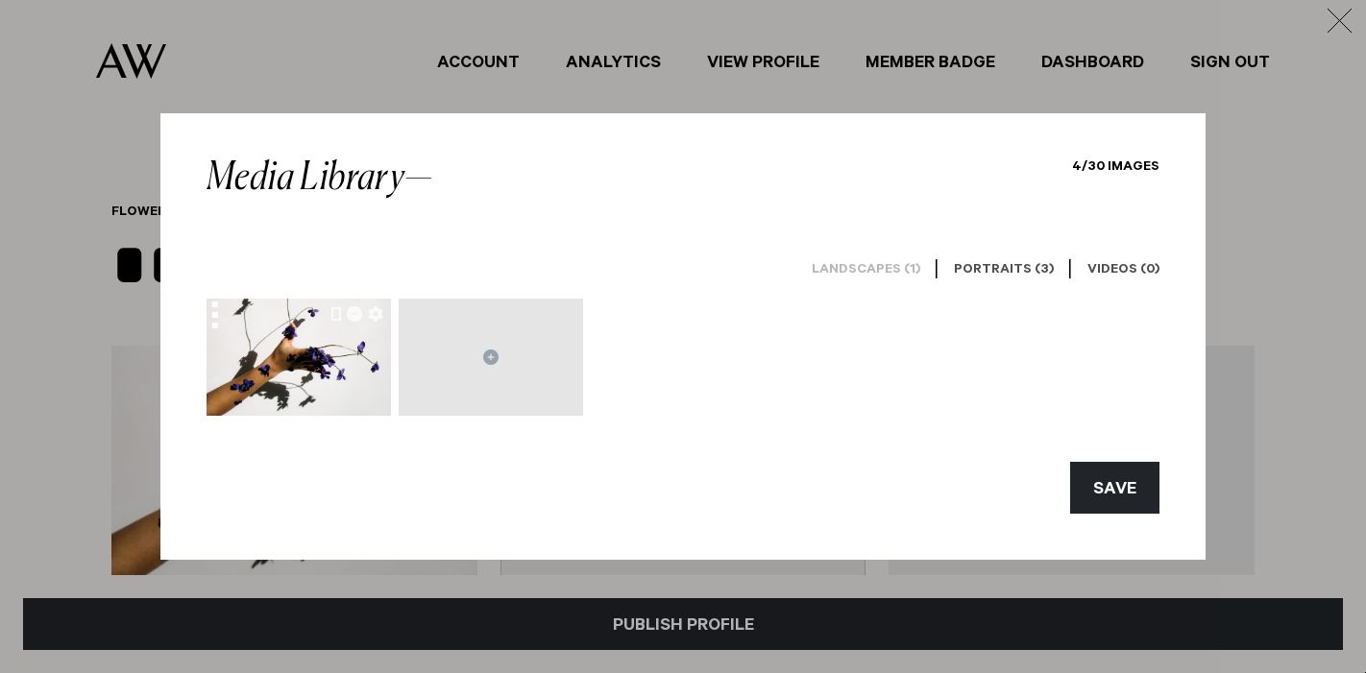
click at [867, 272] on h6 "Landscapes (1)" at bounding box center [866, 271] width 109 height 18
click at [998, 274] on h6 "Portraits (3)" at bounding box center [1004, 271] width 100 height 18
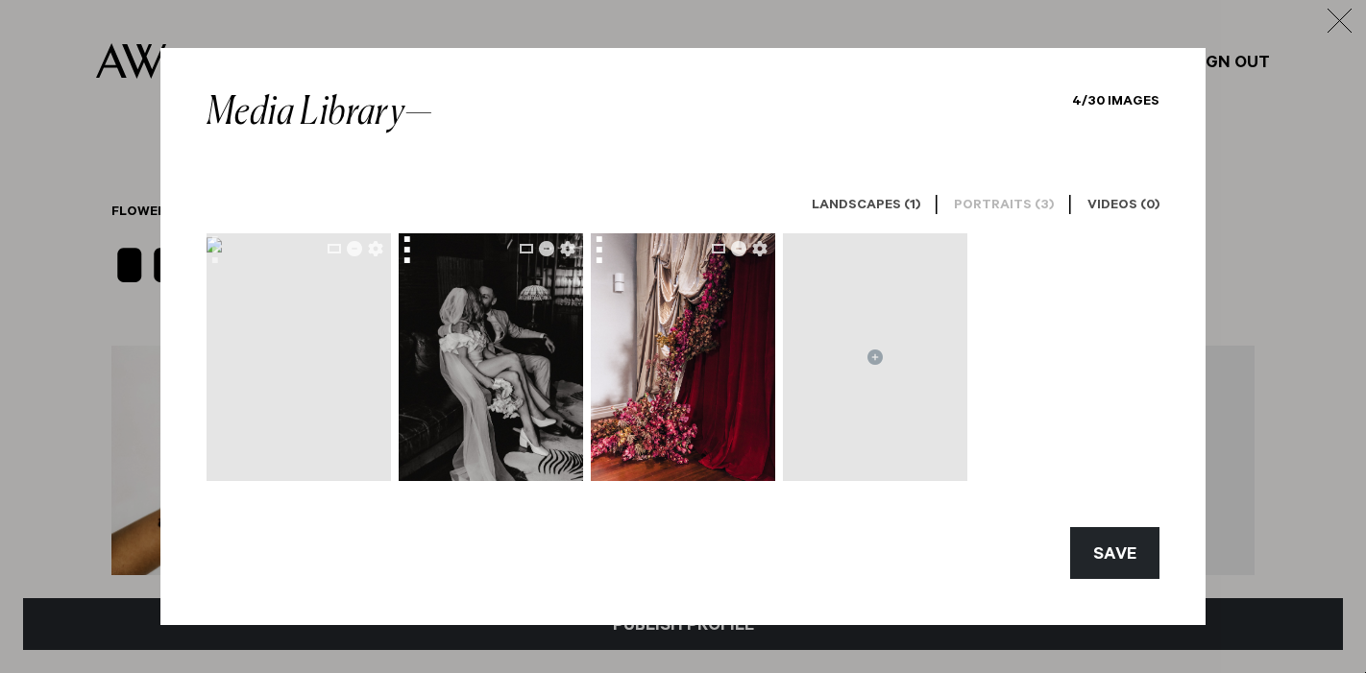
click at [220, 246] on div at bounding box center [220, 253] width 28 height 41
click at [376, 248] on icon "button" at bounding box center [375, 248] width 15 height 15
click at [354, 253] on icon "button" at bounding box center [354, 248] width 15 height 15
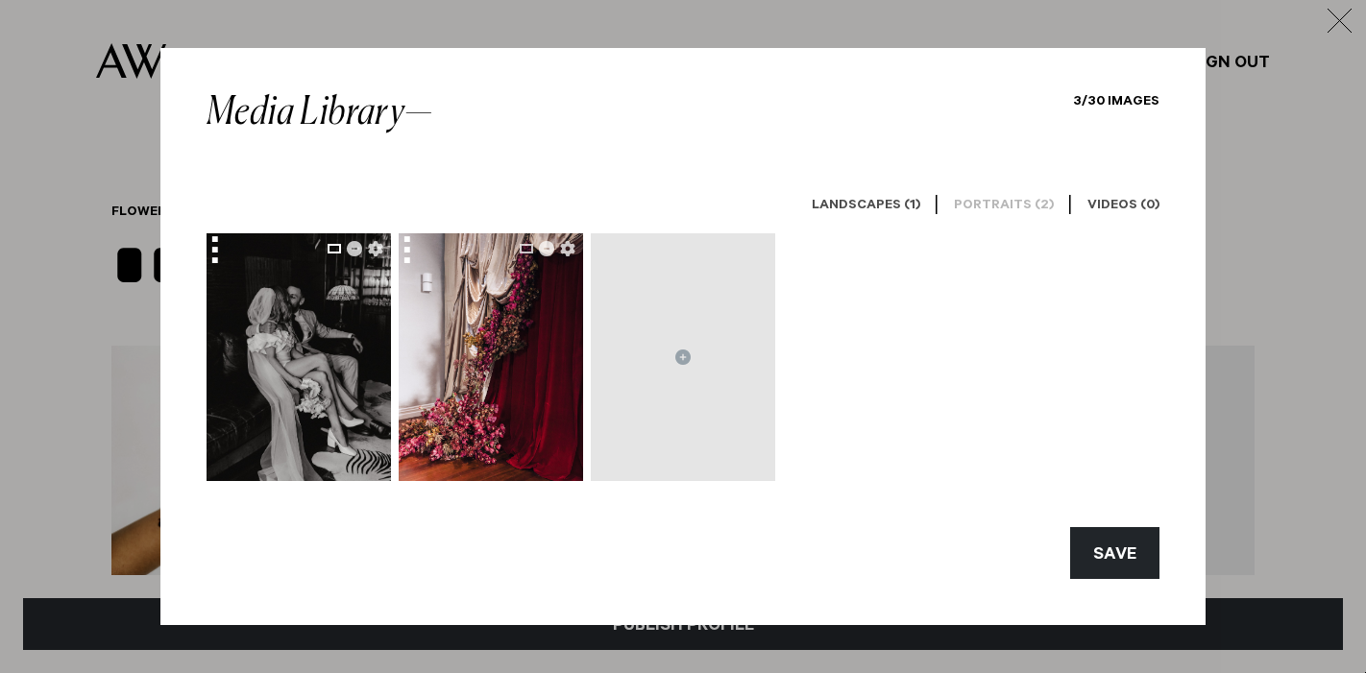
click at [333, 251] on button "button" at bounding box center [334, 248] width 13 height 15
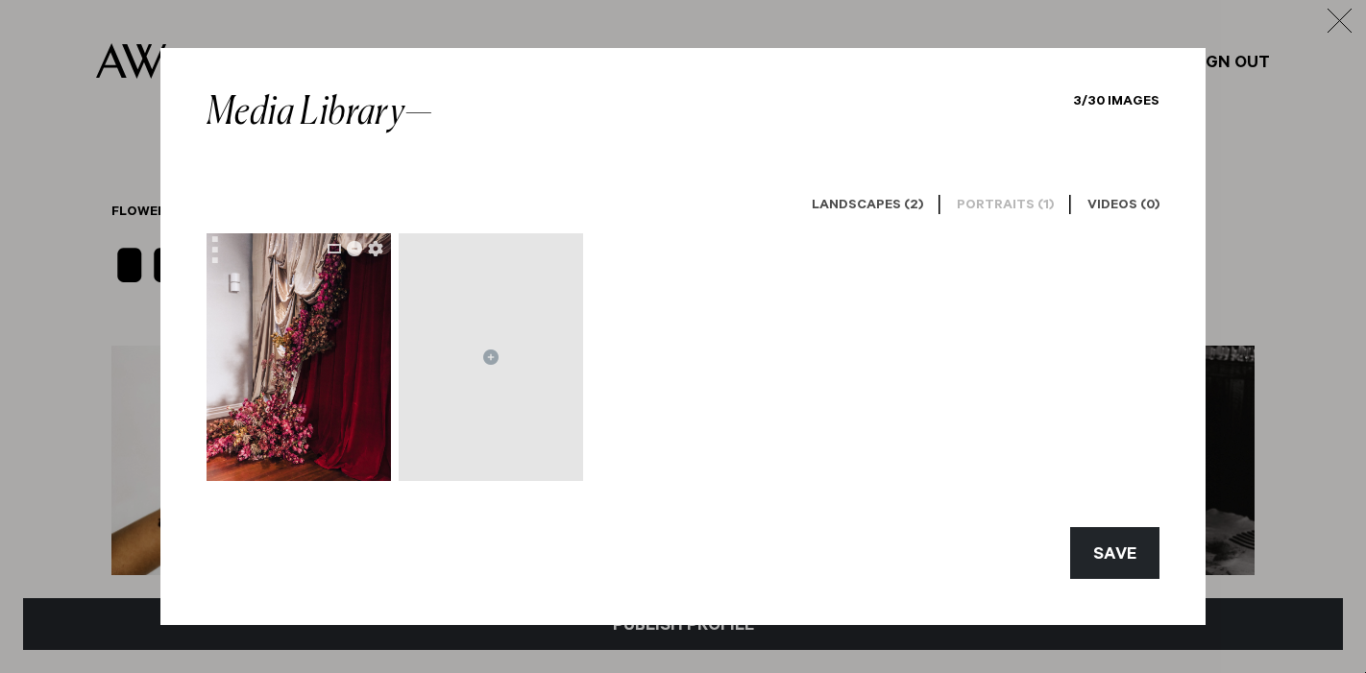
click at [224, 259] on div at bounding box center [220, 253] width 28 height 41
click at [224, 250] on div at bounding box center [220, 253] width 28 height 41
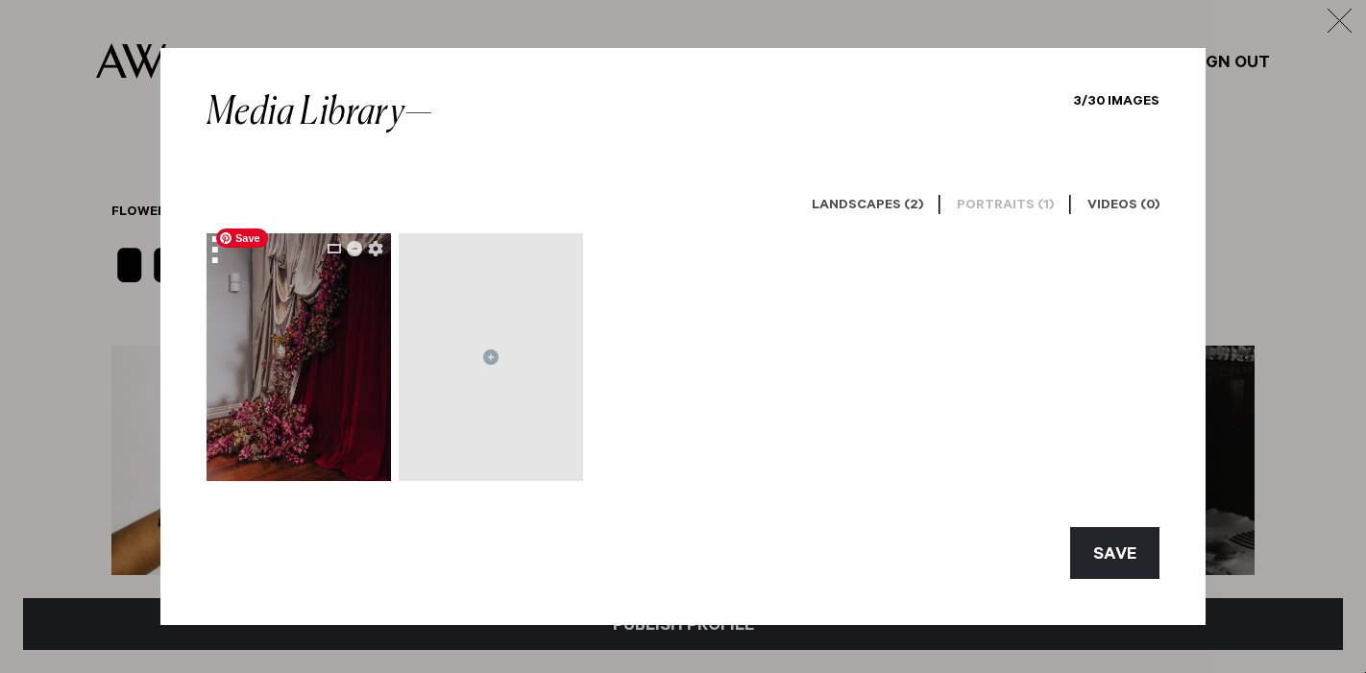
click at [286, 353] on img at bounding box center [298, 357] width 184 height 277
click at [327, 344] on img at bounding box center [298, 357] width 184 height 277
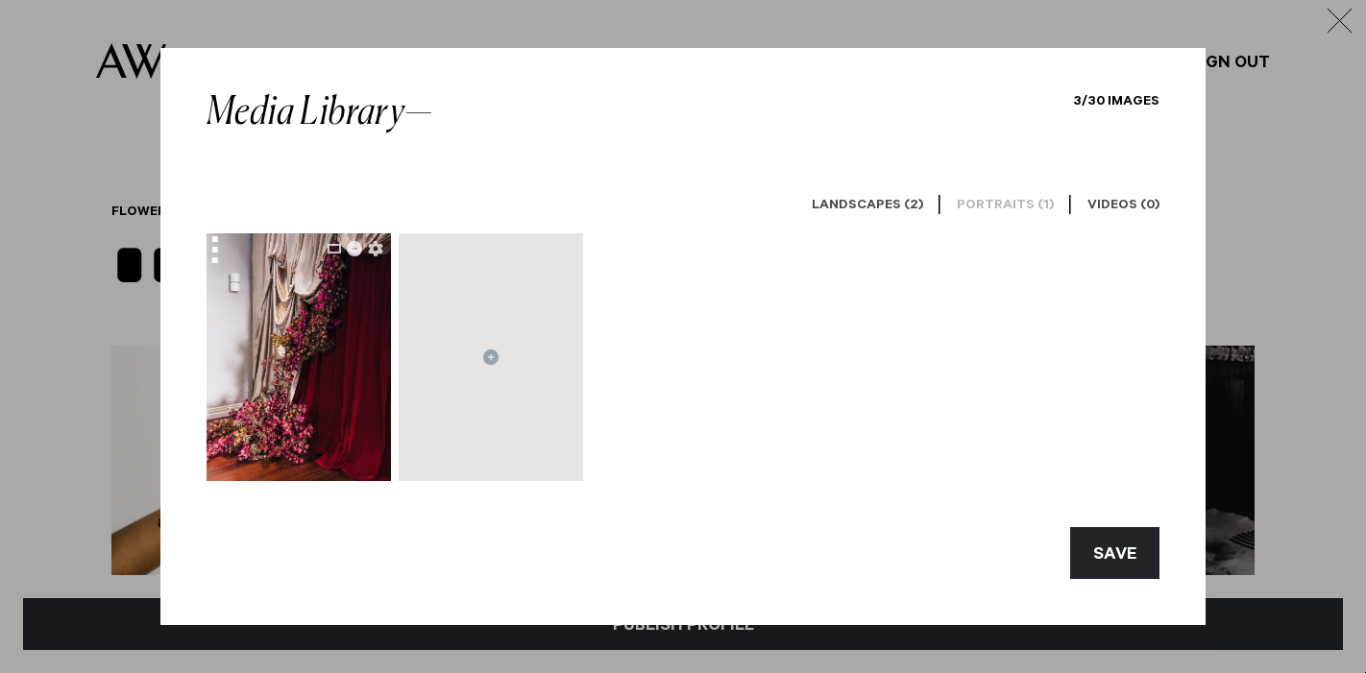
click at [862, 203] on h6 "Landscapes (2)" at bounding box center [867, 207] width 111 height 18
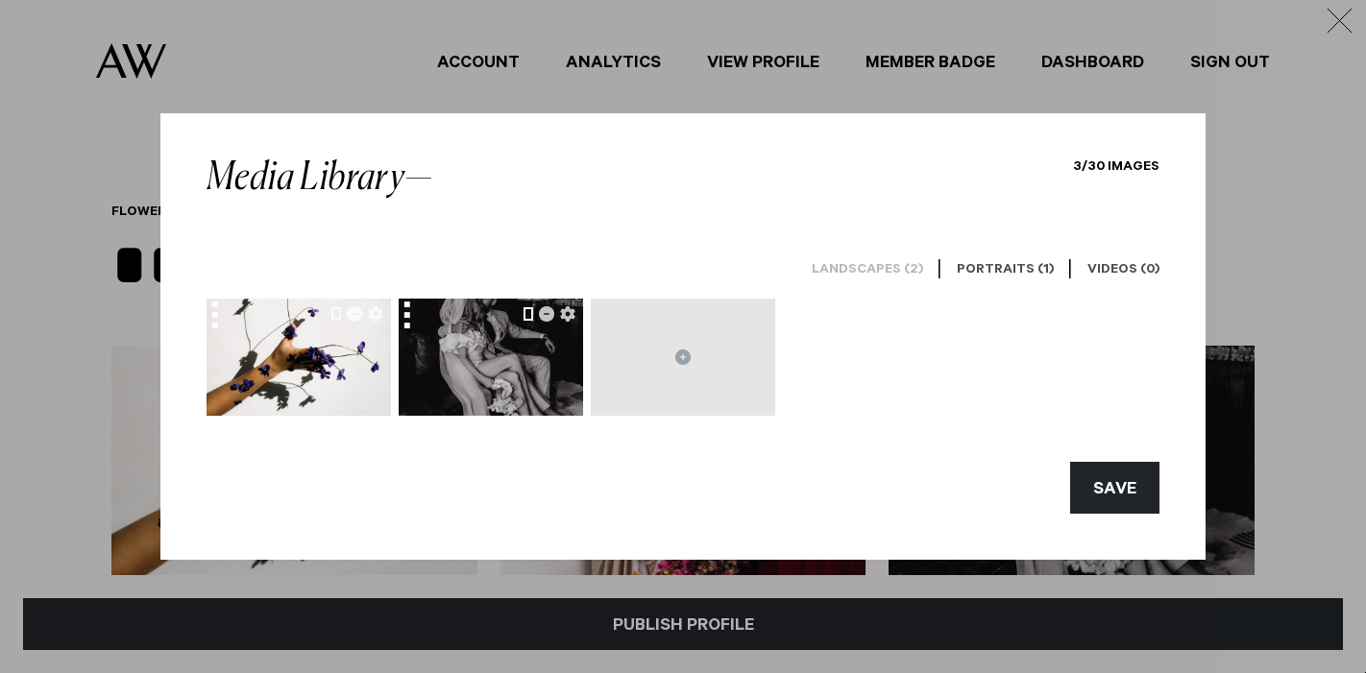
click at [528, 317] on button "button" at bounding box center [528, 313] width 10 height 15
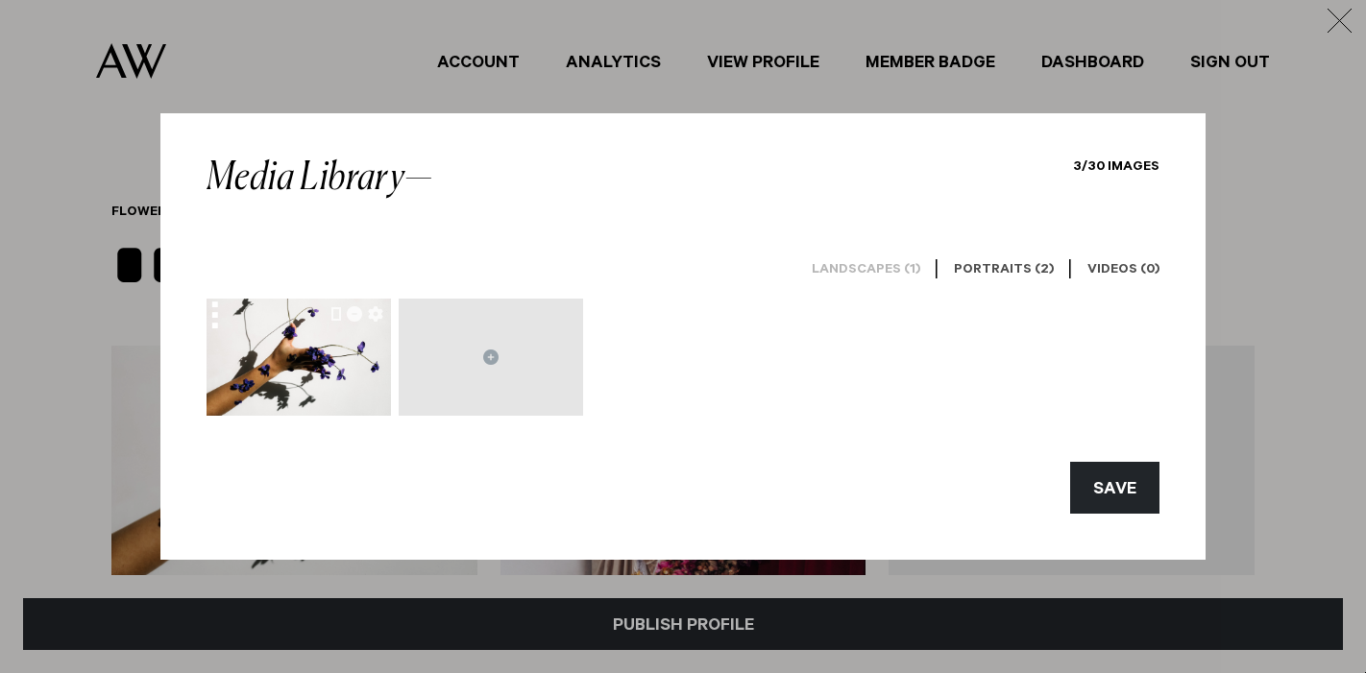
click at [876, 271] on h6 "Landscapes (1)" at bounding box center [866, 271] width 109 height 18
click at [488, 361] on icon at bounding box center [490, 357] width 15 height 15
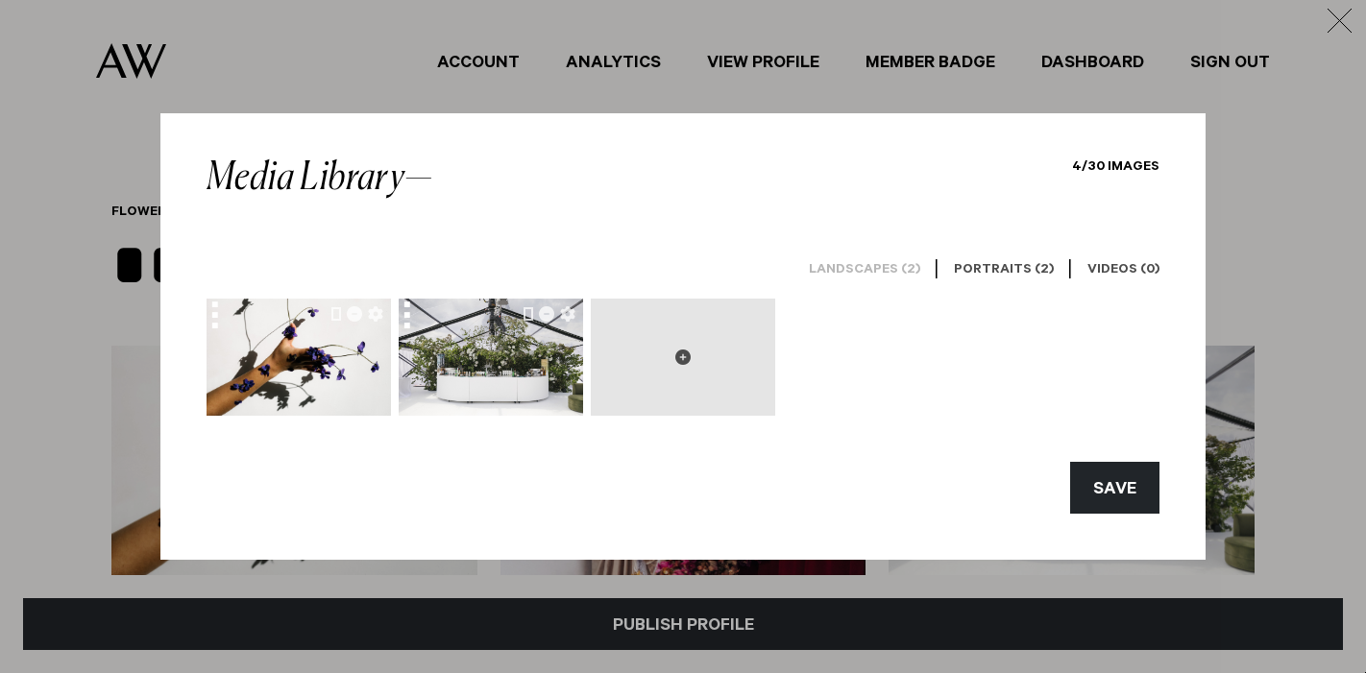
click at [686, 359] on icon at bounding box center [682, 357] width 15 height 15
type input "**********"
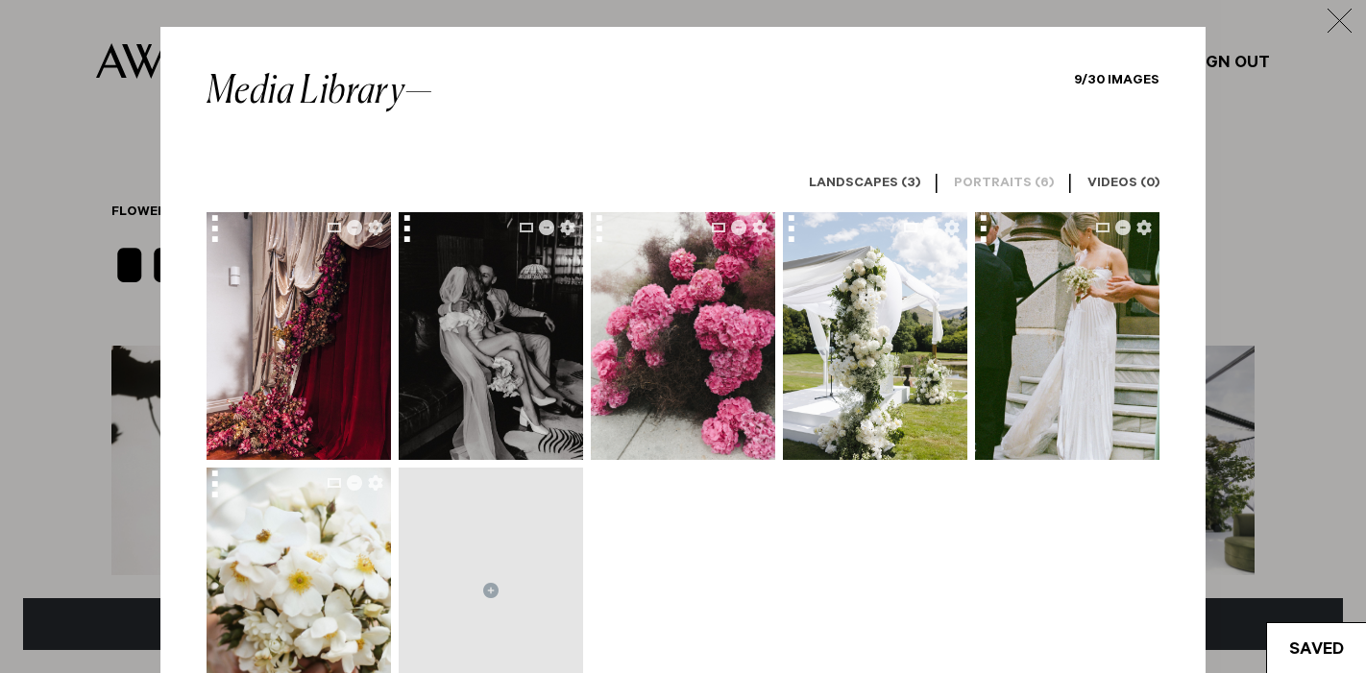
click at [330, 475] on button "button" at bounding box center [334, 482] width 13 height 15
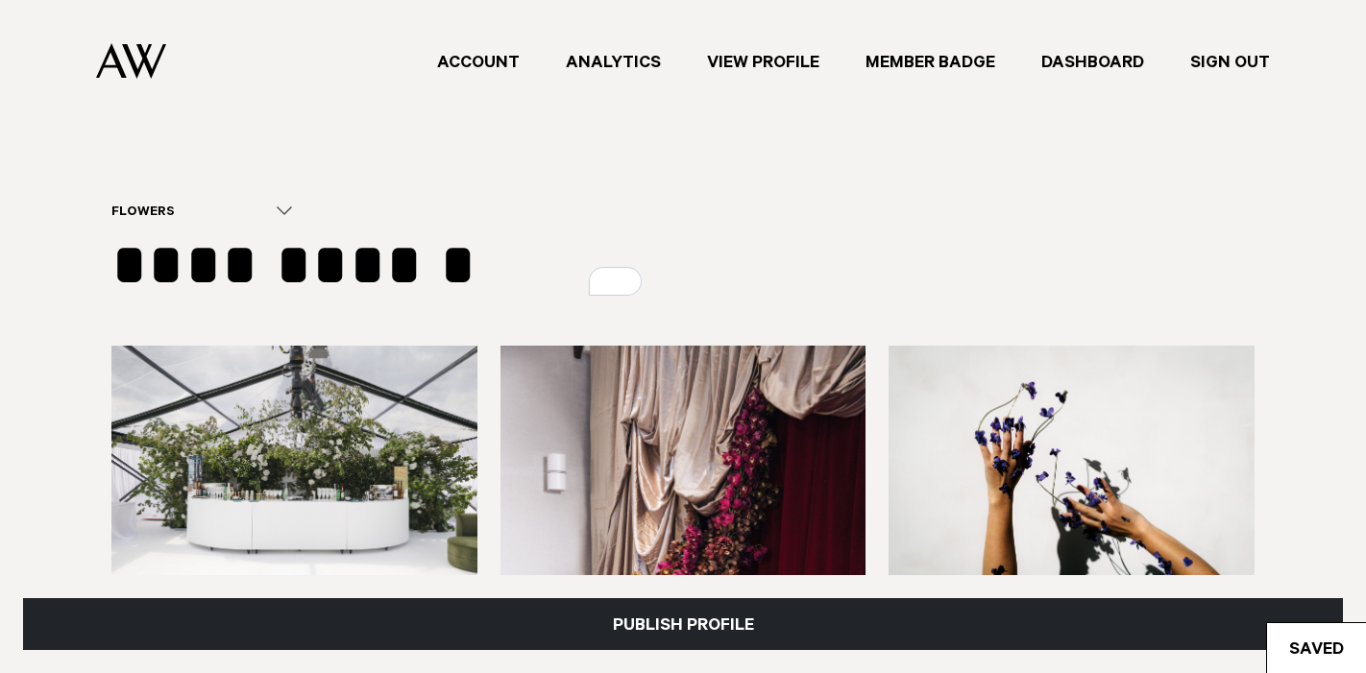
scroll to position [1032, 0]
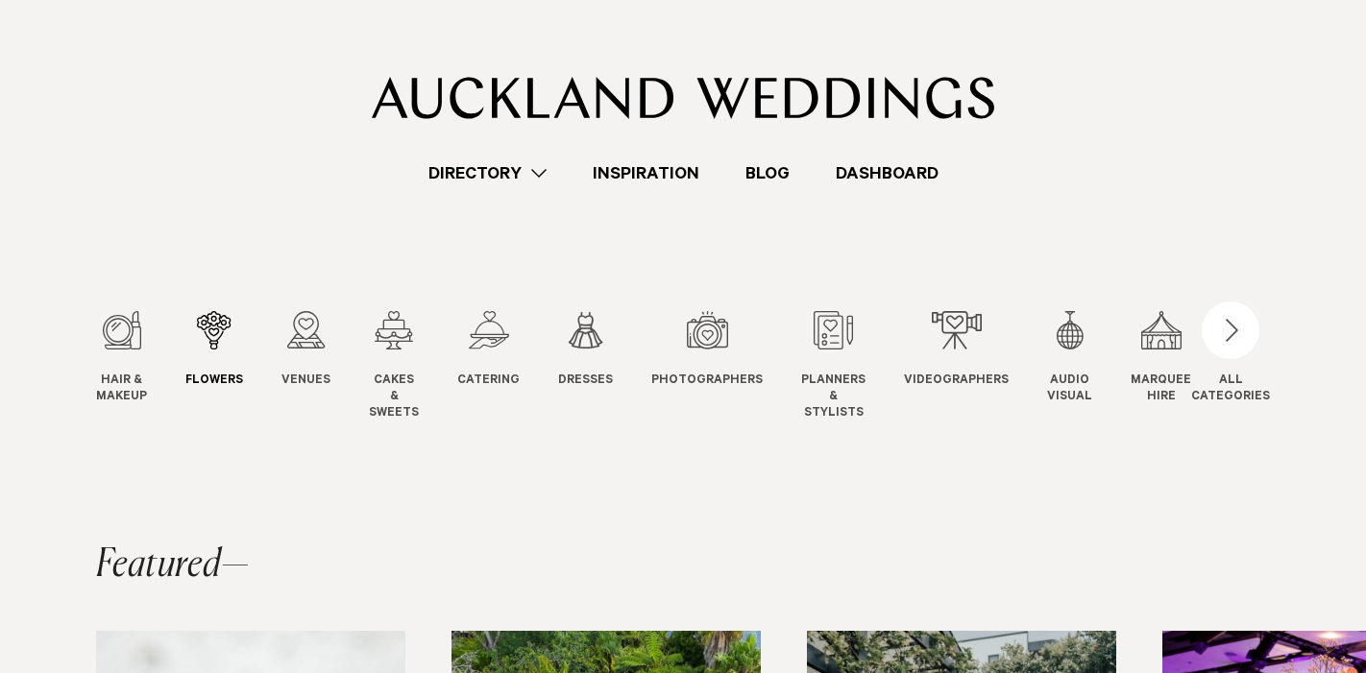
click at [211, 328] on div "2 / 12" at bounding box center [214, 330] width 58 height 38
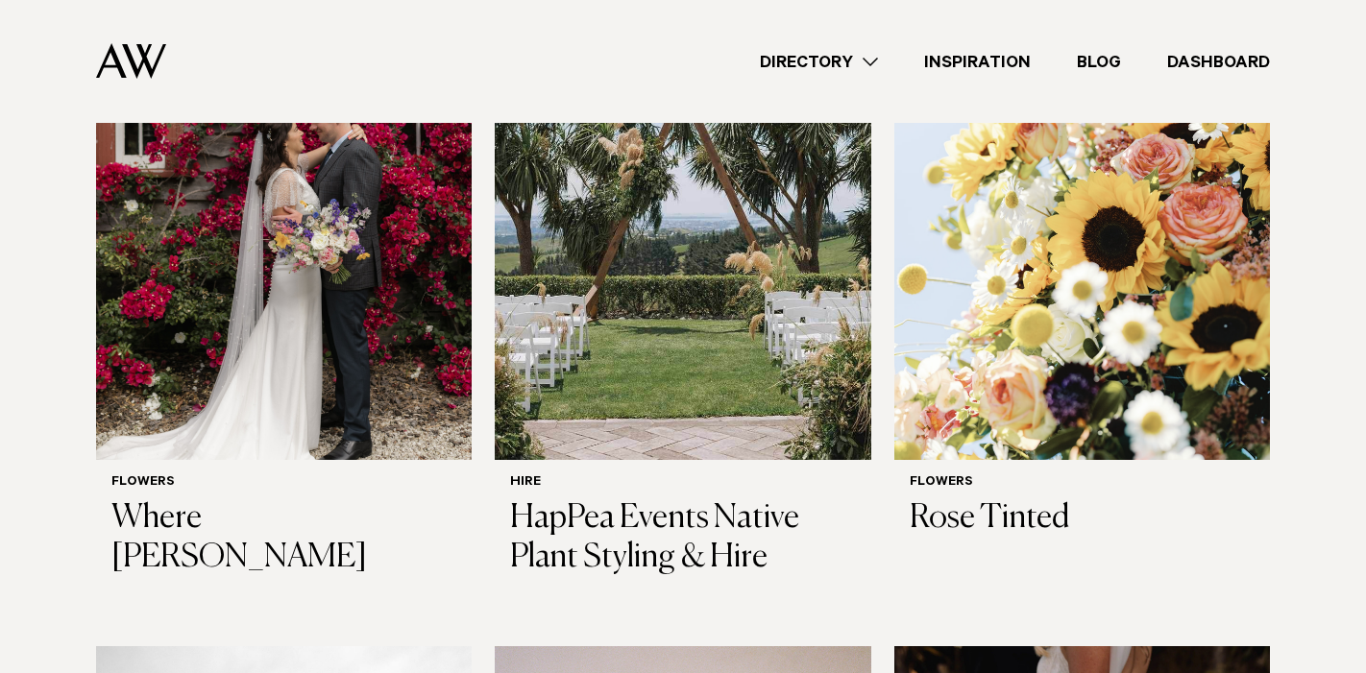
scroll to position [1445, 0]
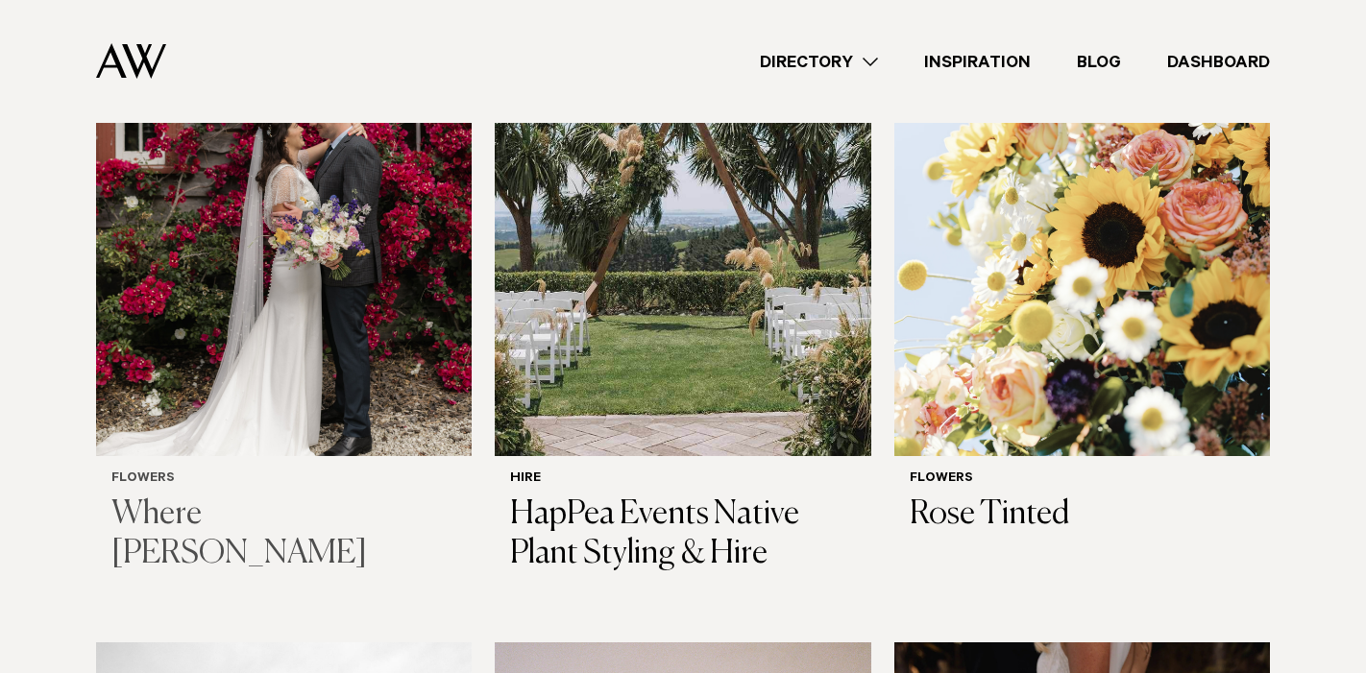
click at [353, 327] on img at bounding box center [284, 204] width 376 height 504
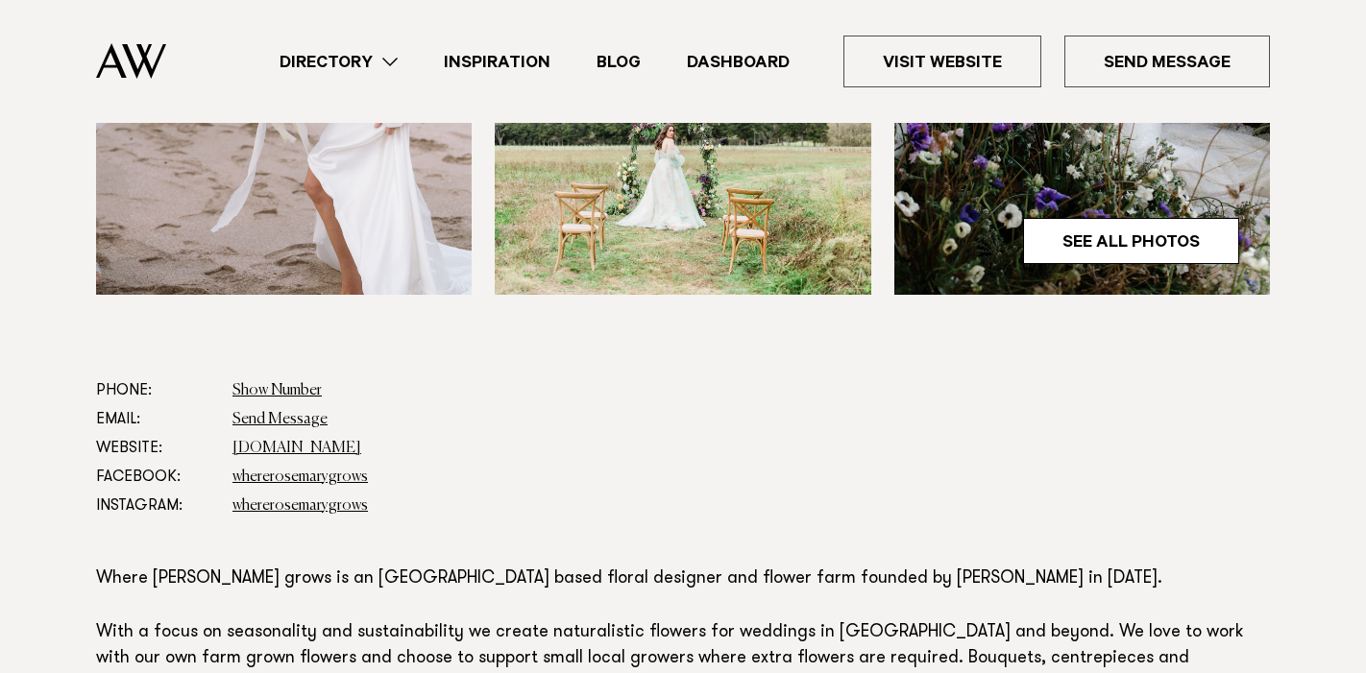
scroll to position [768, 0]
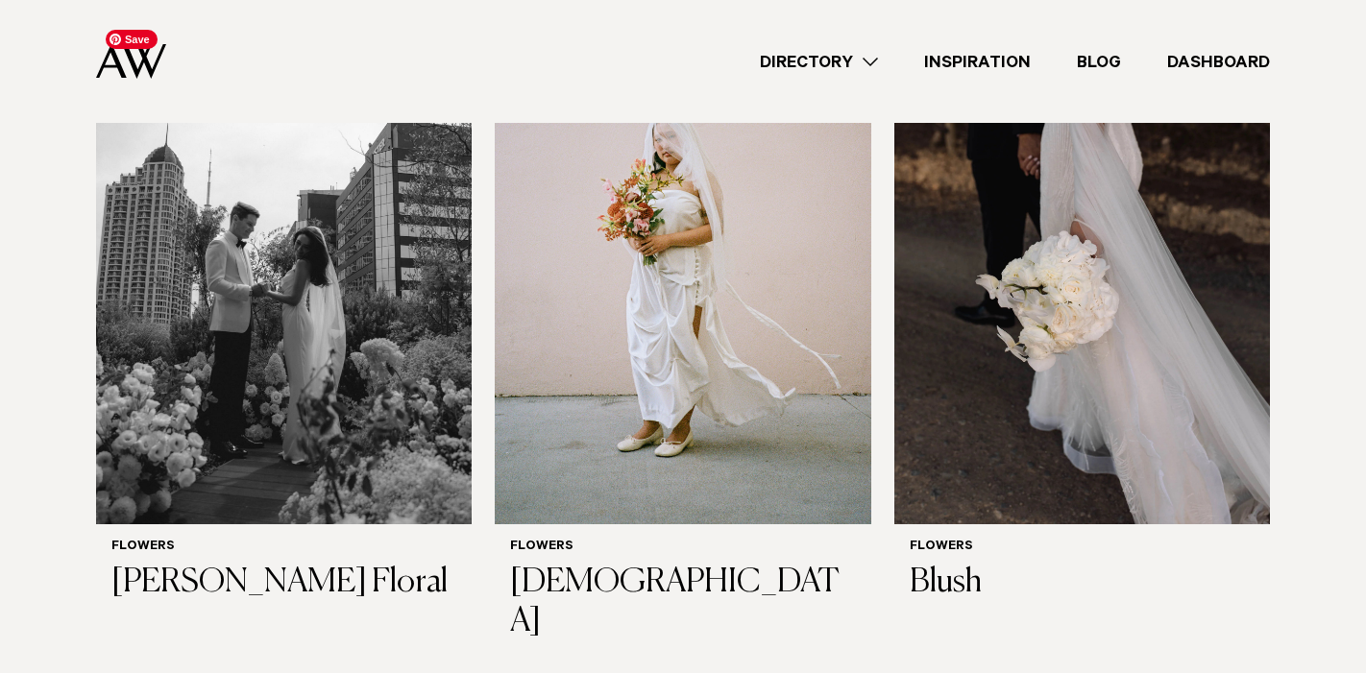
scroll to position [2085, 0]
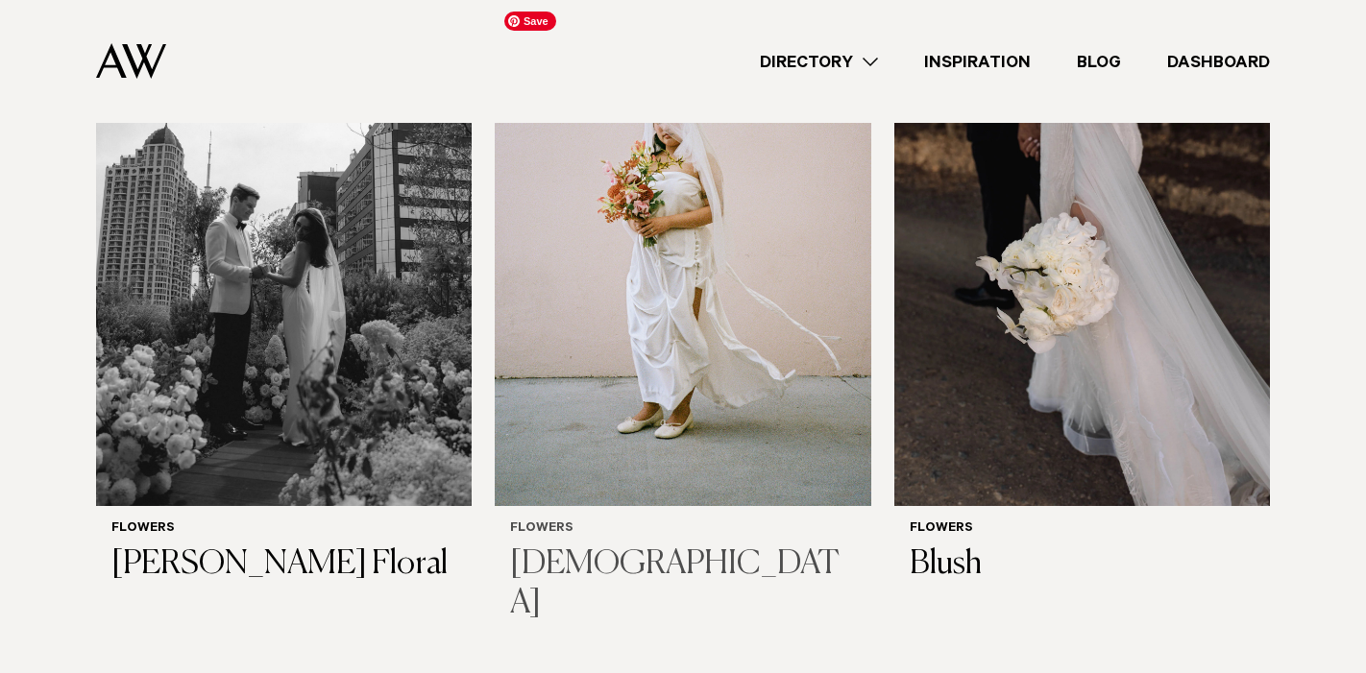
click at [589, 290] on img at bounding box center [683, 254] width 376 height 504
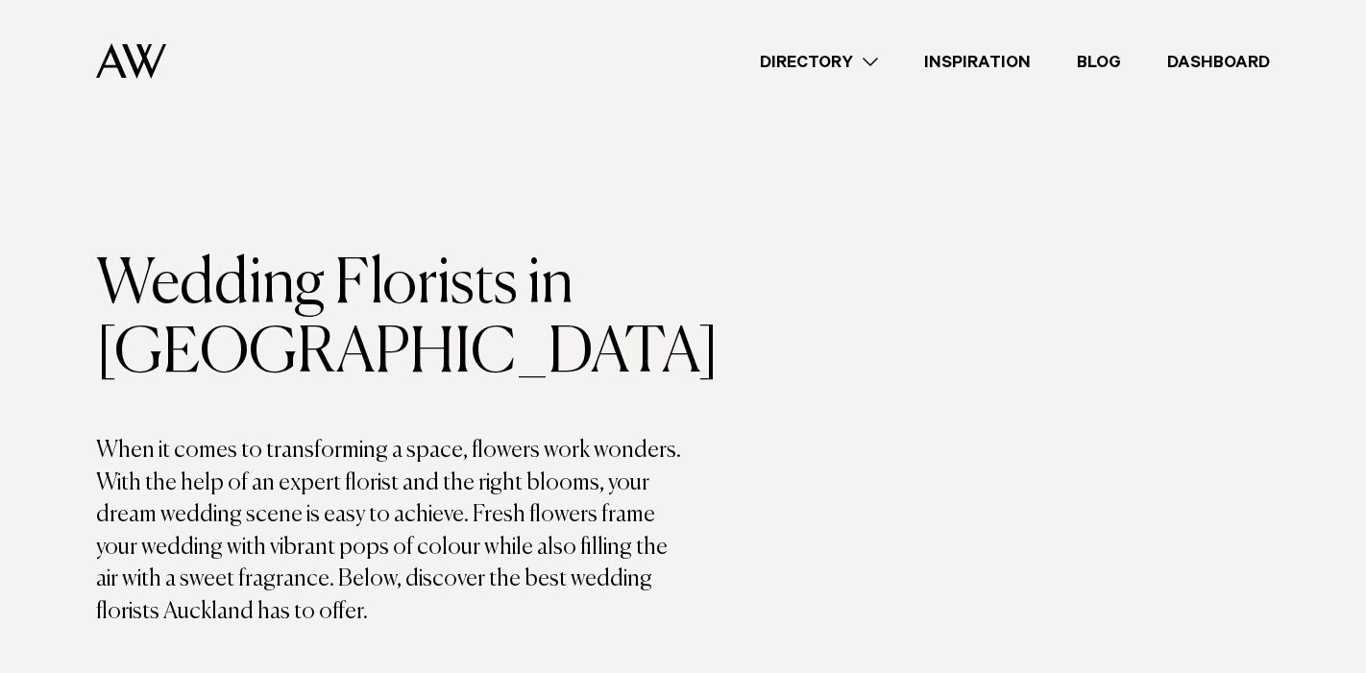
scroll to position [2085, 0]
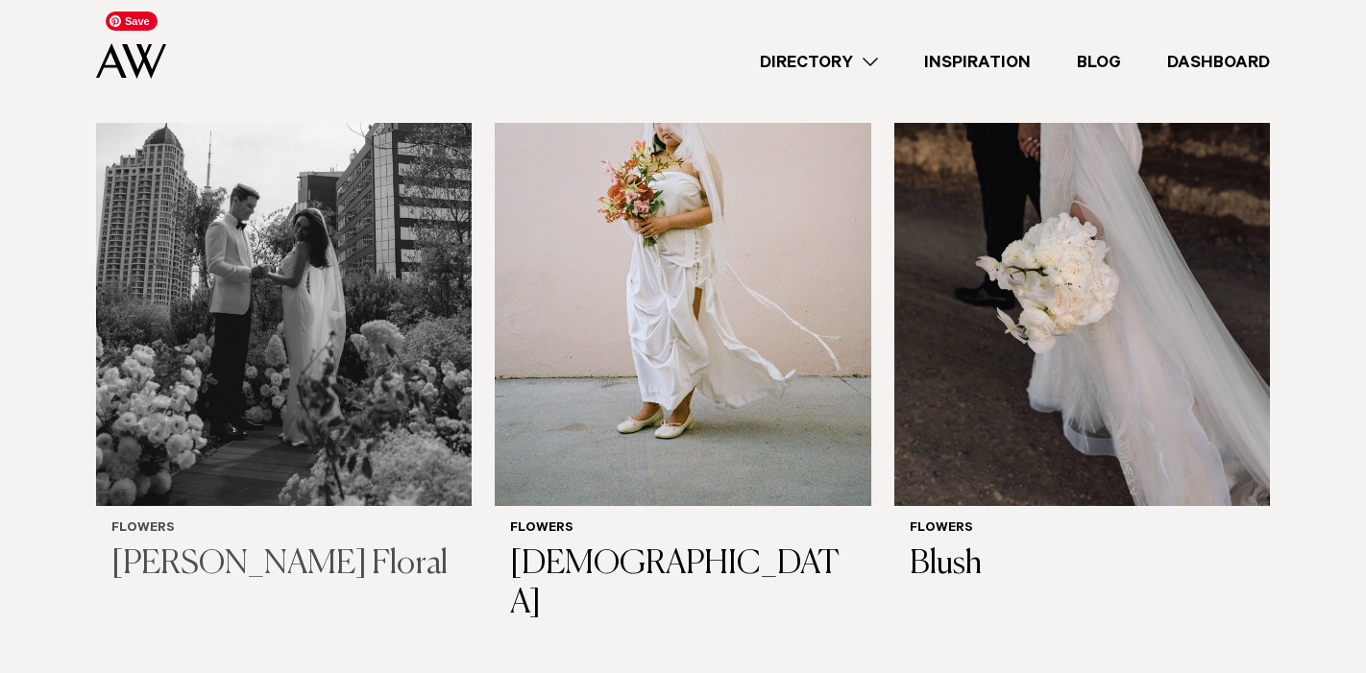
click at [244, 311] on img at bounding box center [284, 254] width 376 height 504
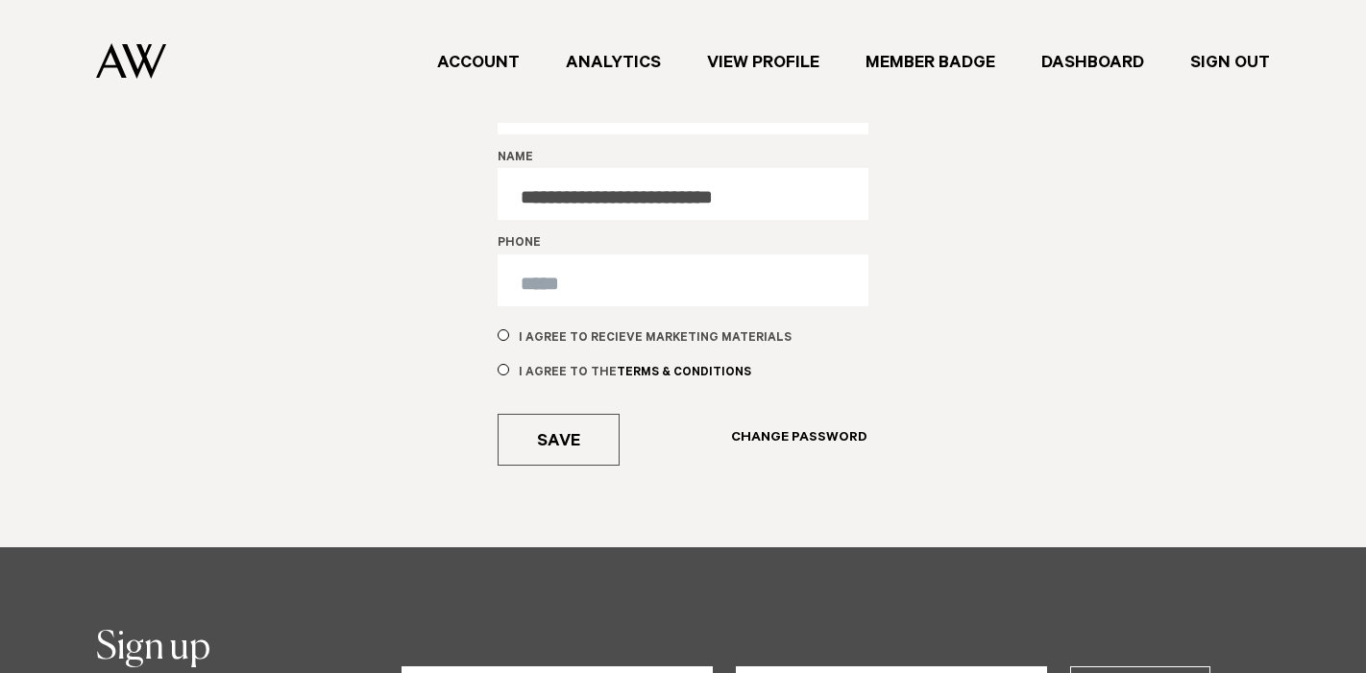
scroll to position [215, 0]
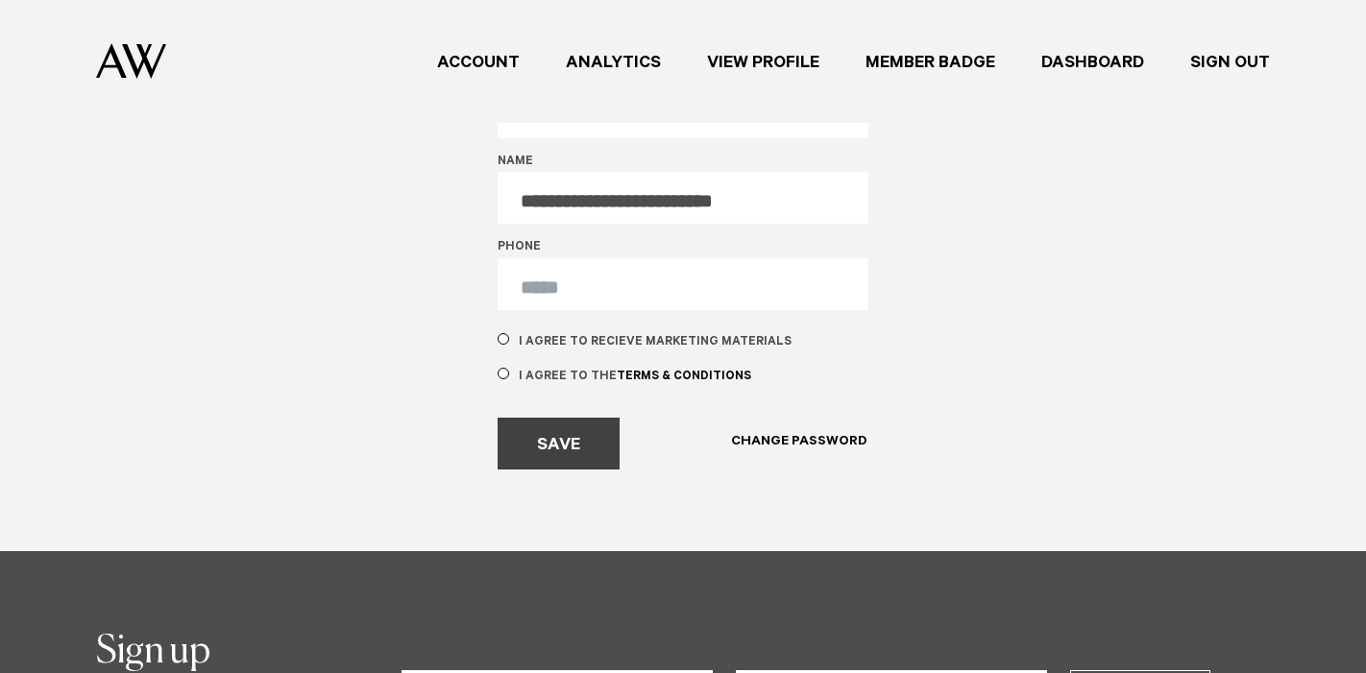
click at [582, 447] on button "Save" at bounding box center [559, 444] width 122 height 52
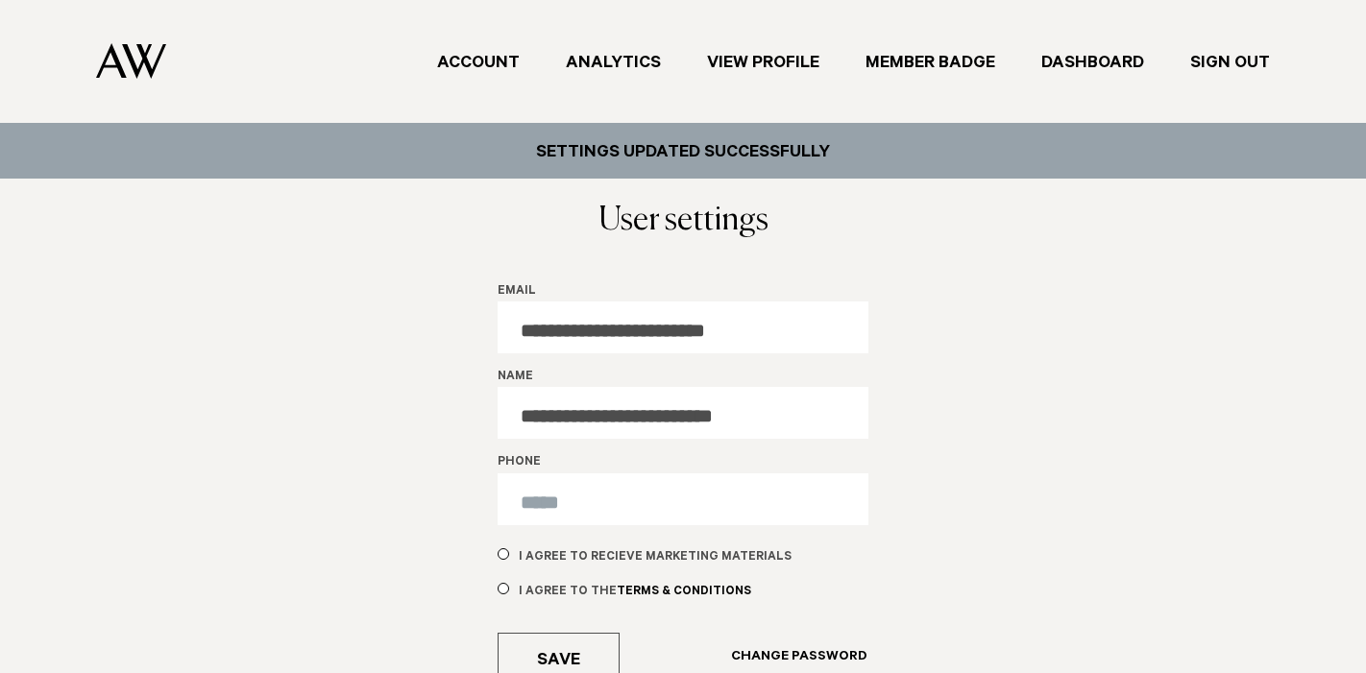
click at [772, 59] on link "View Profile" at bounding box center [763, 62] width 158 height 26
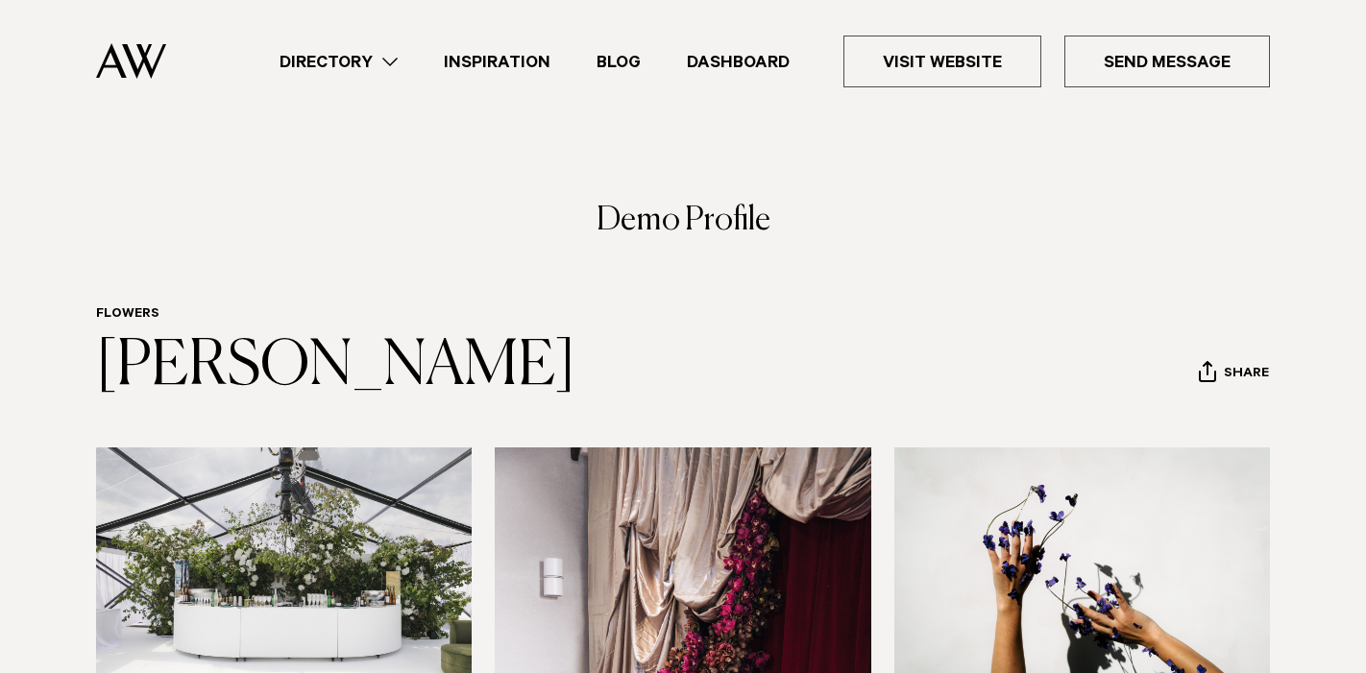
click at [727, 64] on link "Dashboard" at bounding box center [738, 62] width 149 height 26
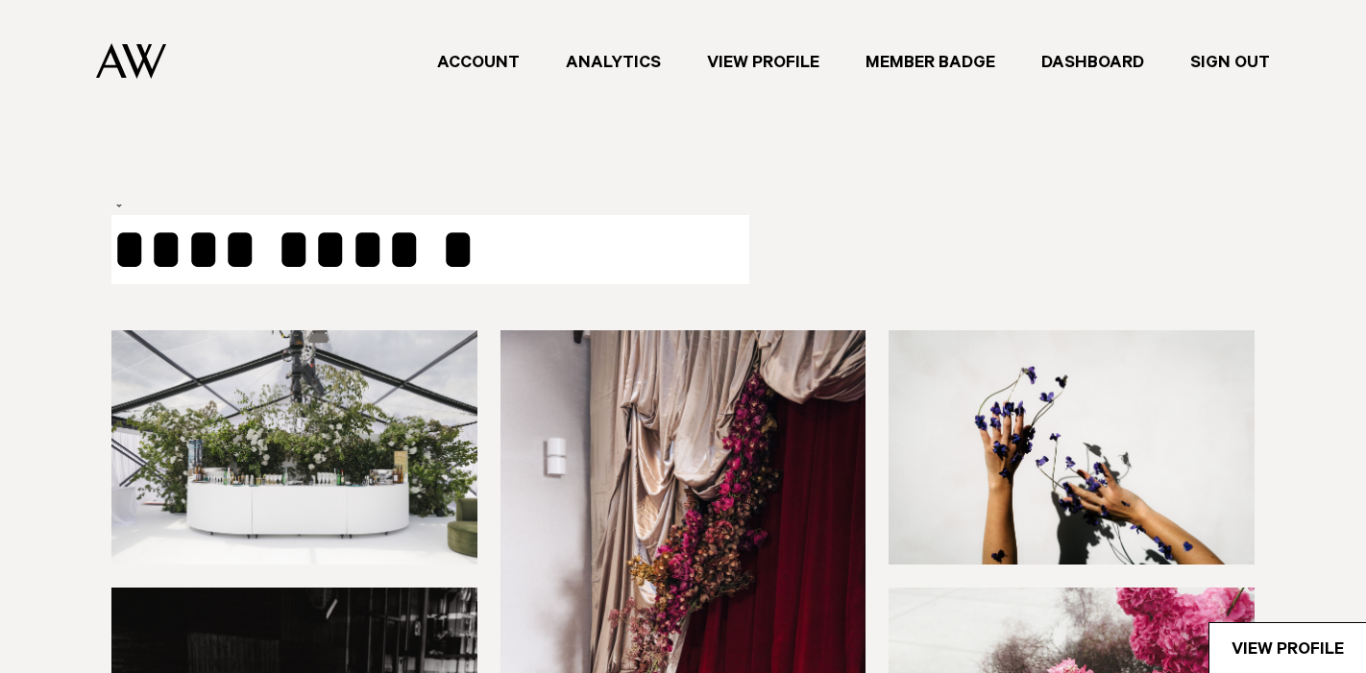
select select "***"
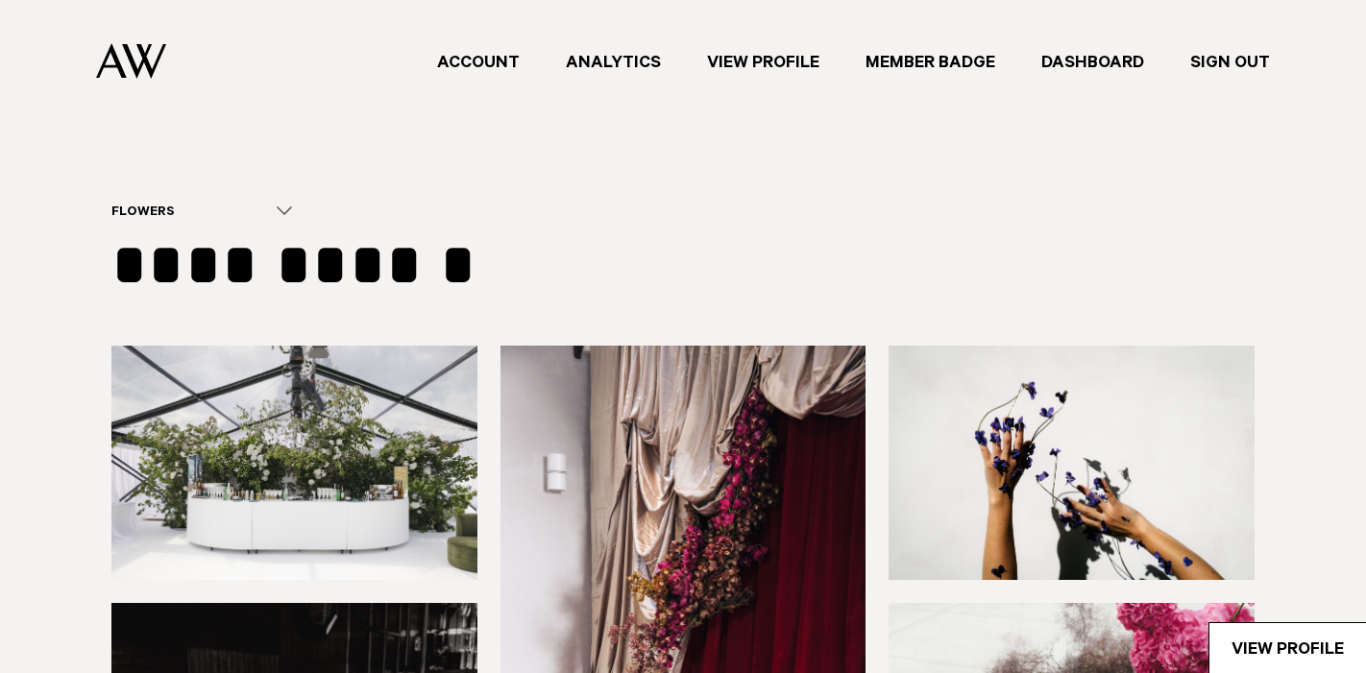
click at [938, 56] on link "Member Badge" at bounding box center [930, 62] width 176 height 26
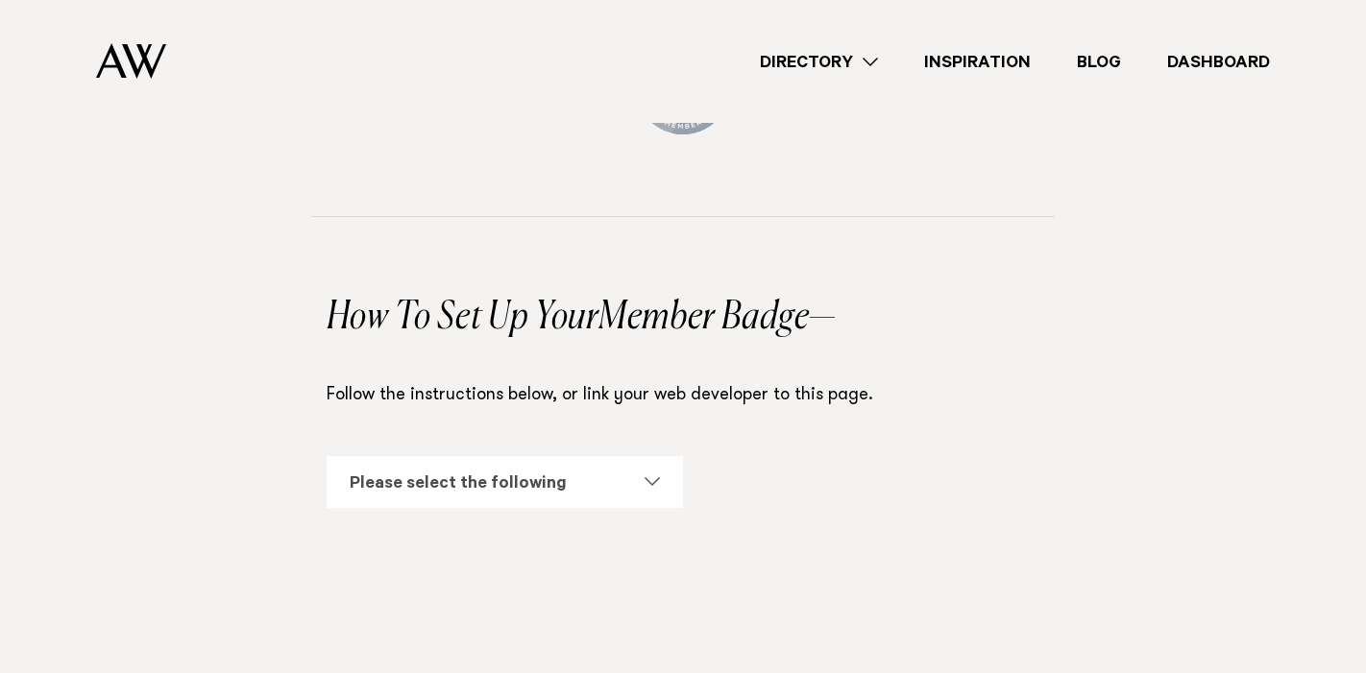
scroll to position [777, 0]
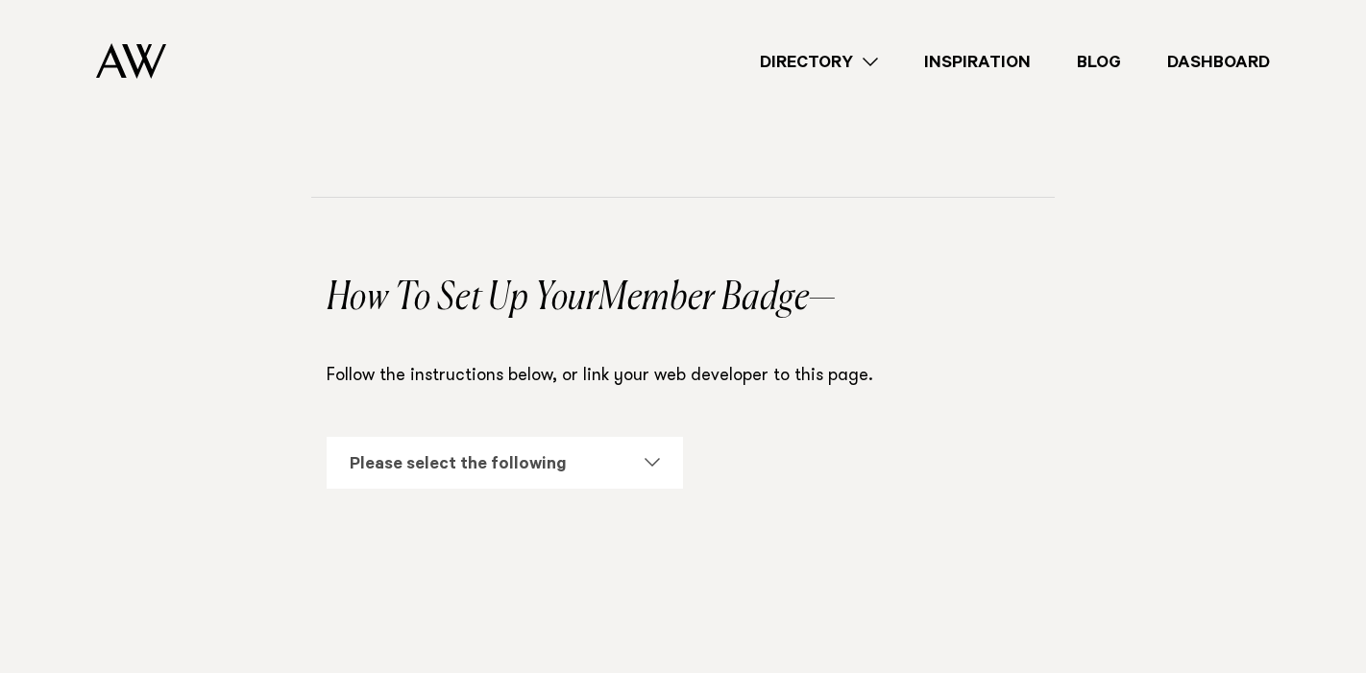
click at [647, 467] on div "Please select the following" at bounding box center [505, 463] width 356 height 52
click at [216, 376] on section "**********" at bounding box center [683, 430] width 1366 height 465
